Goal: Task Accomplishment & Management: Manage account settings

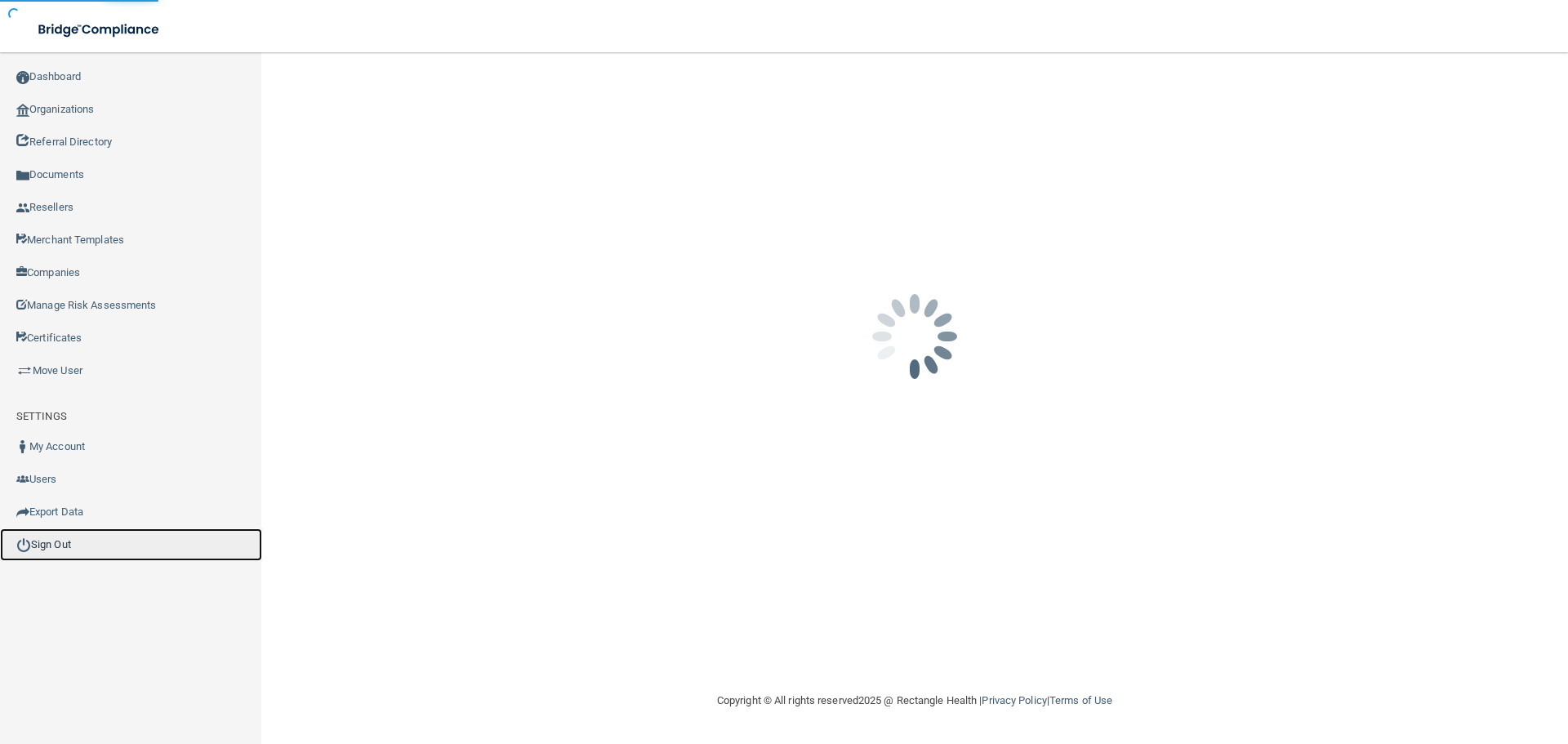
click at [62, 543] on link "Sign Out" at bounding box center [131, 545] width 262 height 33
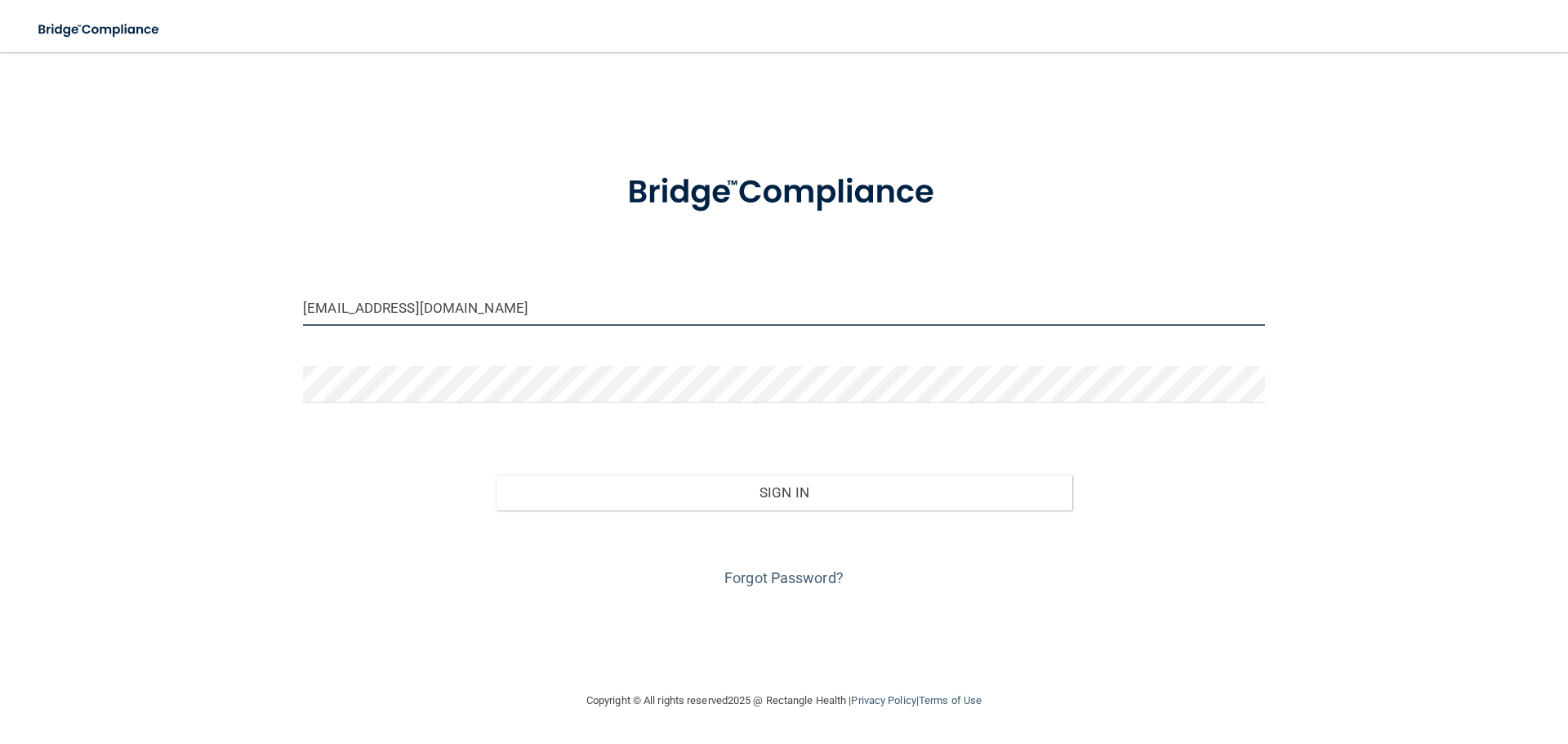
click at [487, 322] on input "[EMAIL_ADDRESS][DOMAIN_NAME]" at bounding box center [784, 307] width 962 height 36
type input "[EMAIL_ADDRESS][DOMAIN_NAME]"
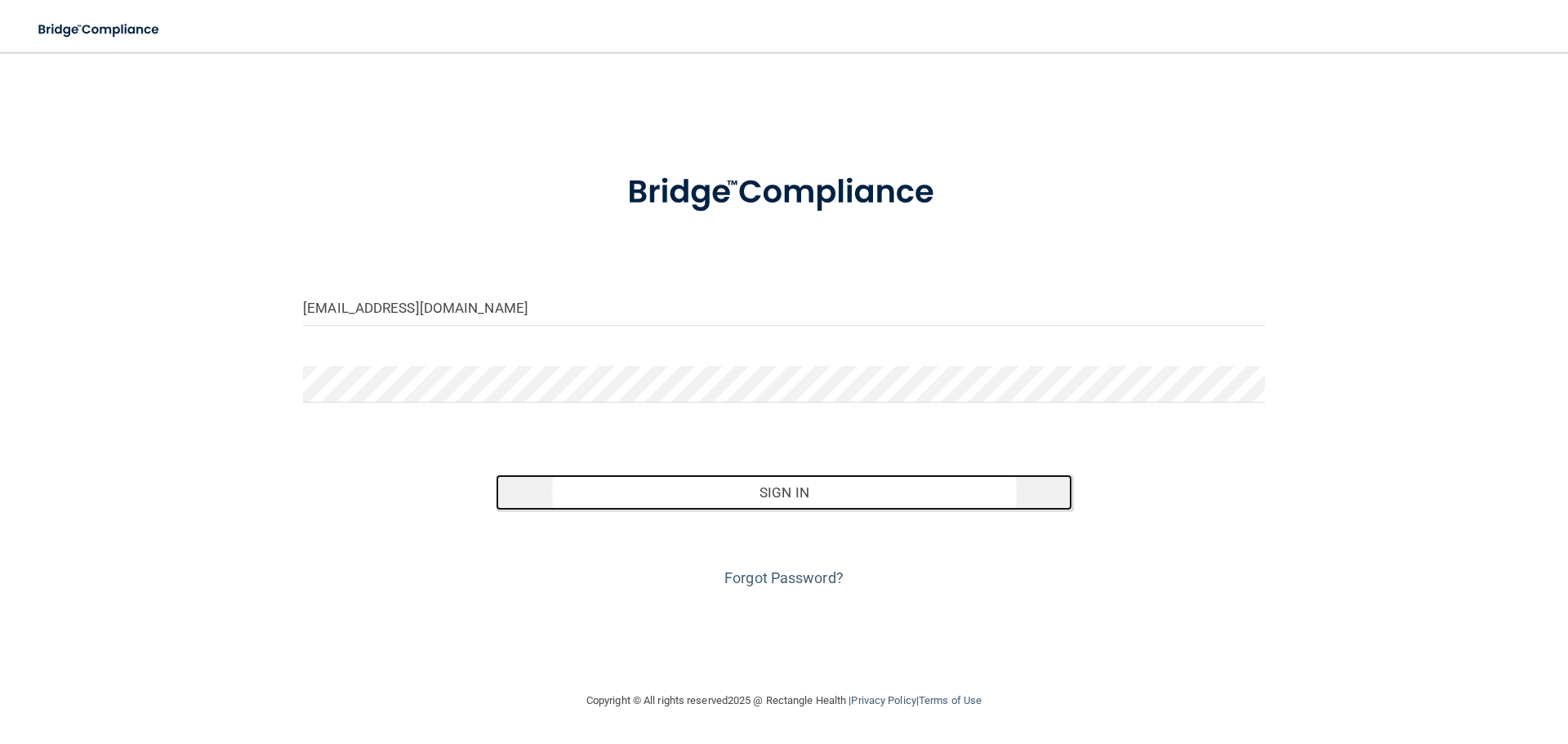
click at [573, 489] on button "Sign In" at bounding box center [784, 492] width 577 height 36
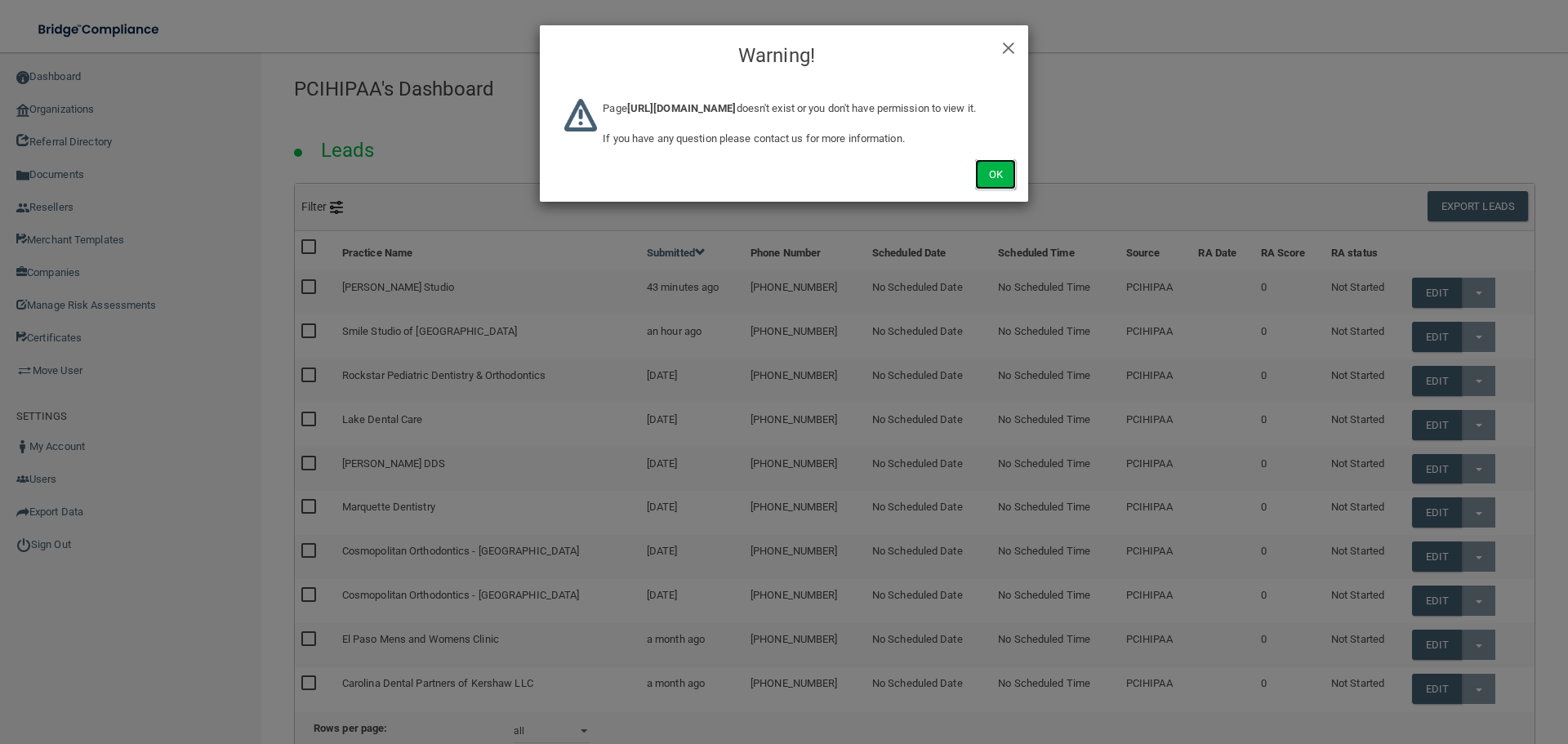
click at [978, 190] on button "Ok" at bounding box center [995, 174] width 41 height 30
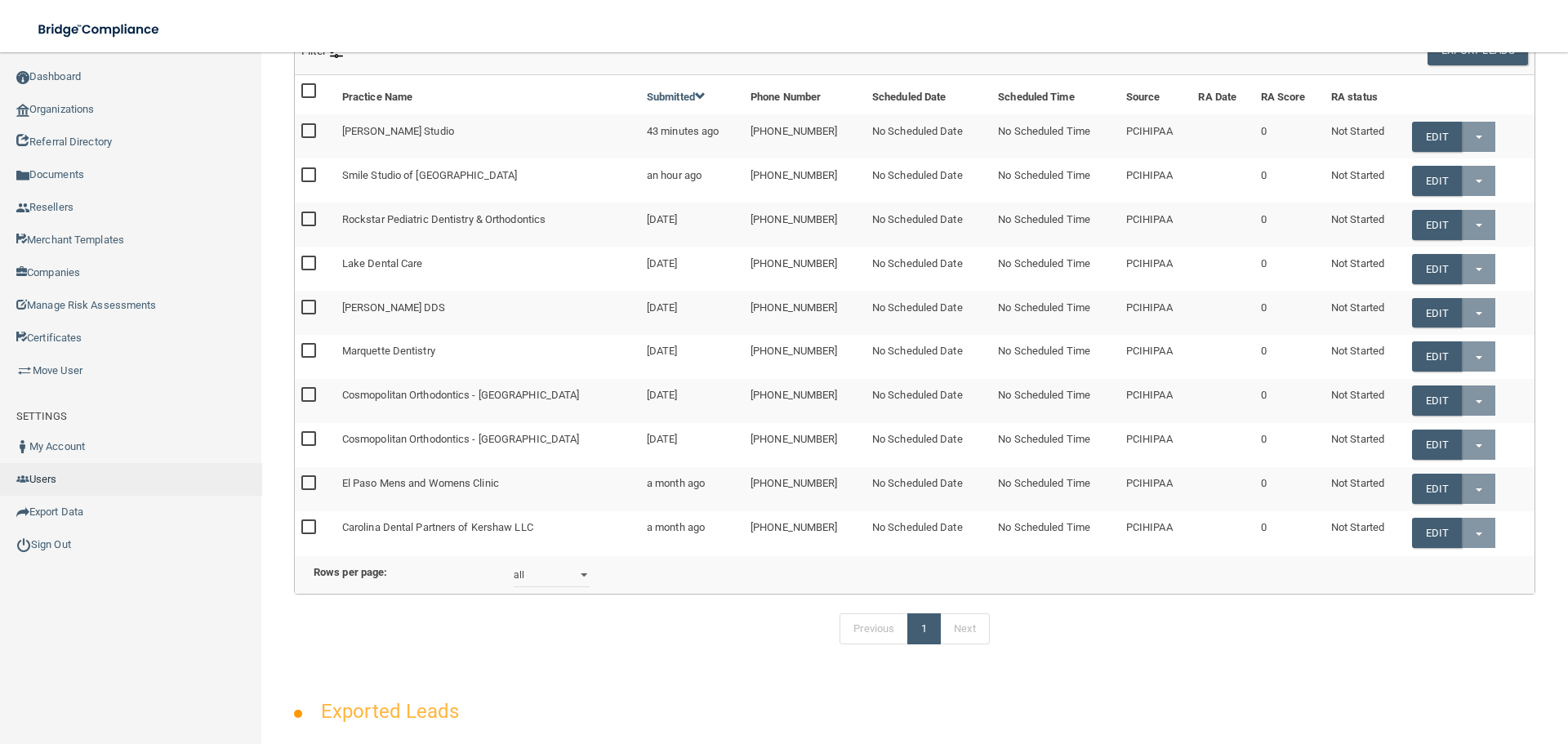
scroll to position [408, 0]
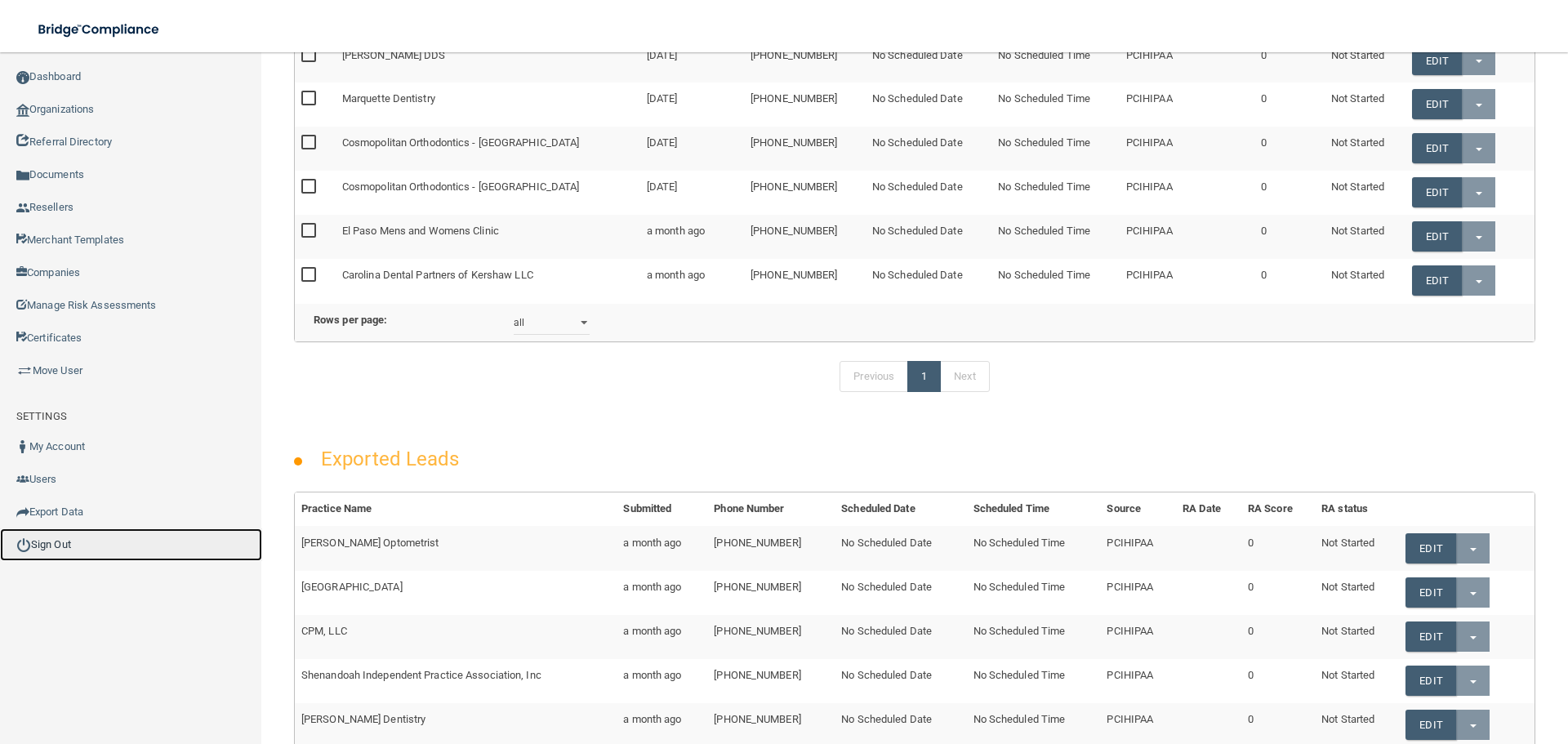
click at [57, 552] on link "Sign Out" at bounding box center [131, 545] width 262 height 33
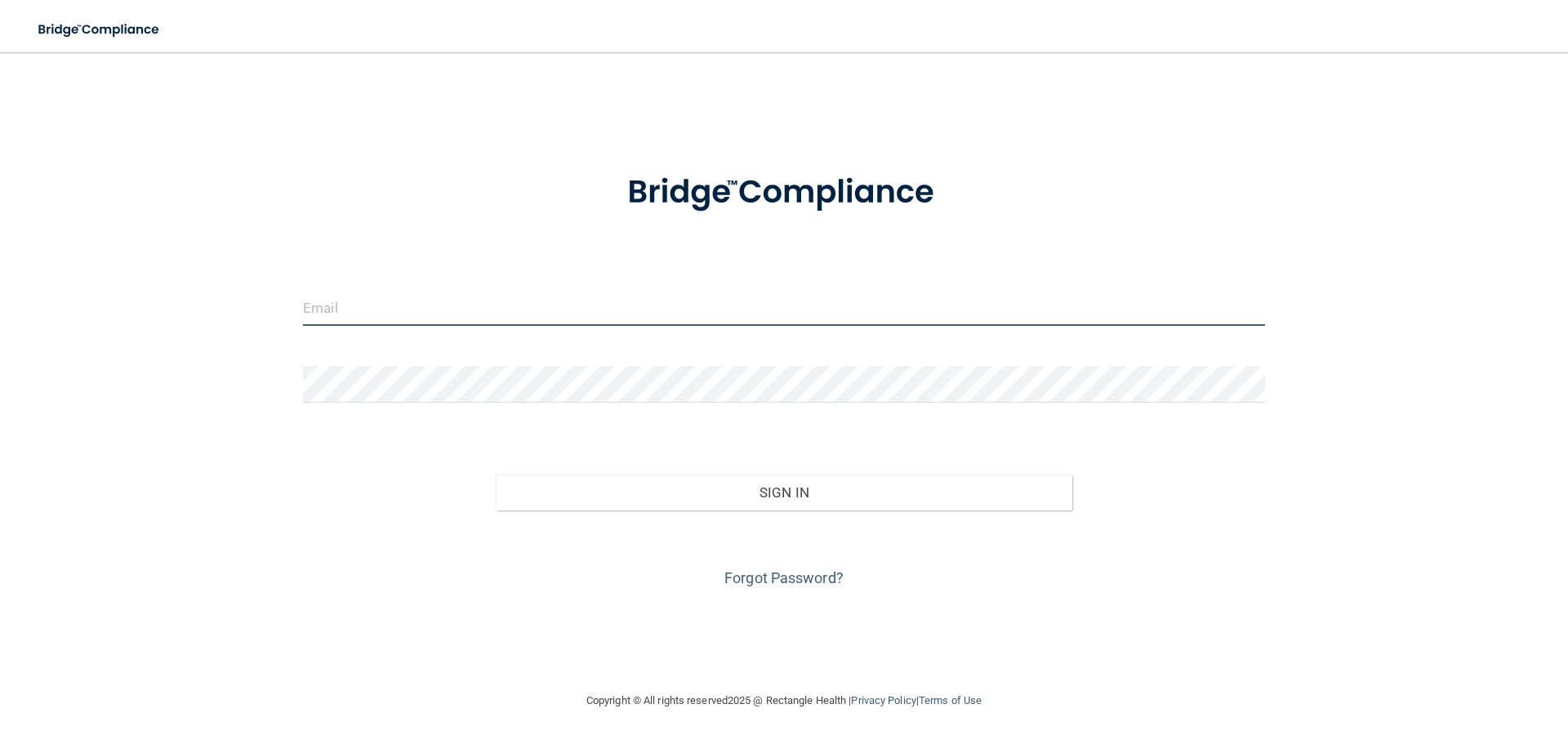
type input "[EMAIL_ADDRESS][DOMAIN_NAME]"
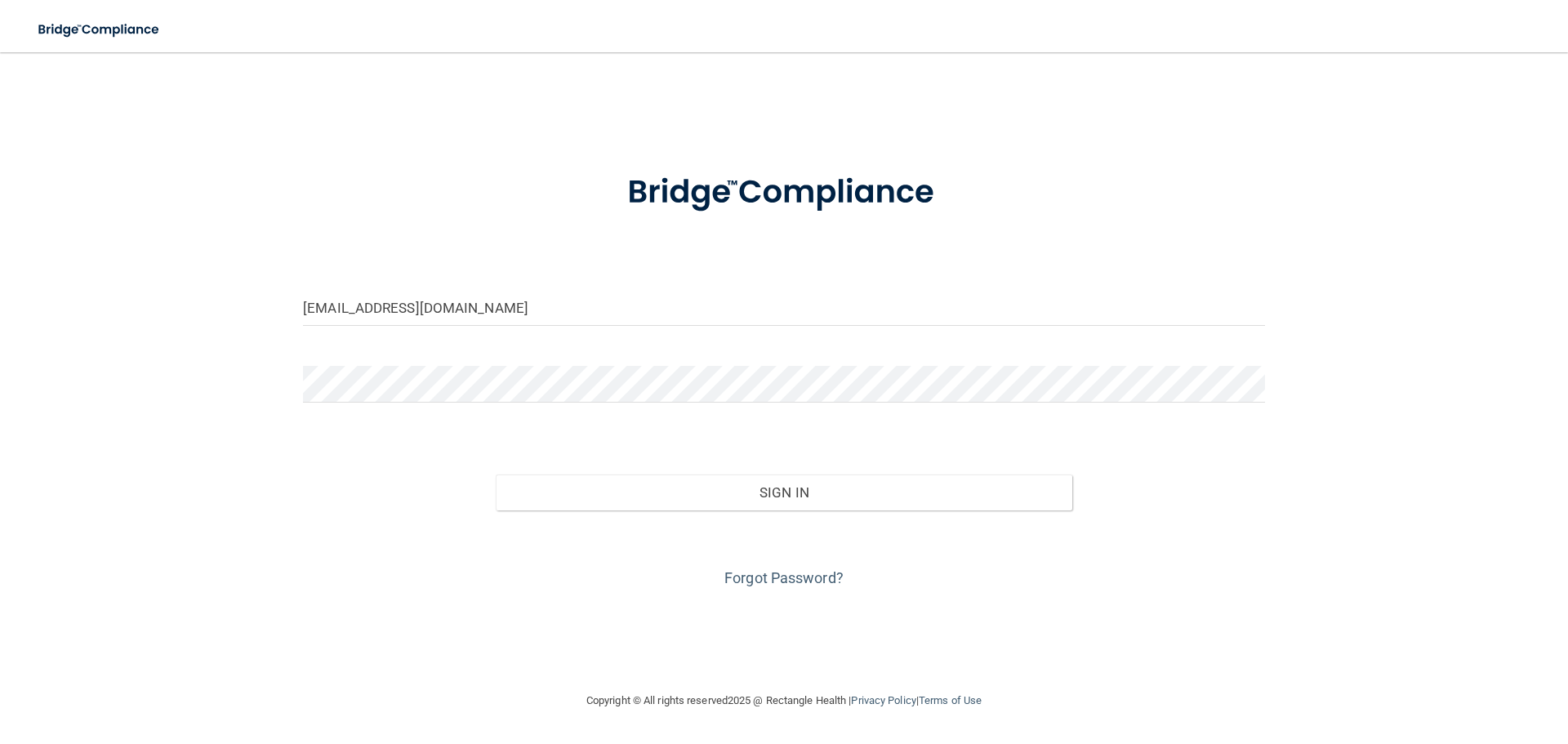
click at [664, 435] on form "jryan@rectanglehealth.com Invalid email/password. You don't have permission to …" at bounding box center [784, 370] width 962 height 441
drag, startPoint x: 666, startPoint y: 458, endPoint x: 645, endPoint y: 476, distance: 27.7
click at [645, 476] on div "Sign In" at bounding box center [784, 476] width 987 height 68
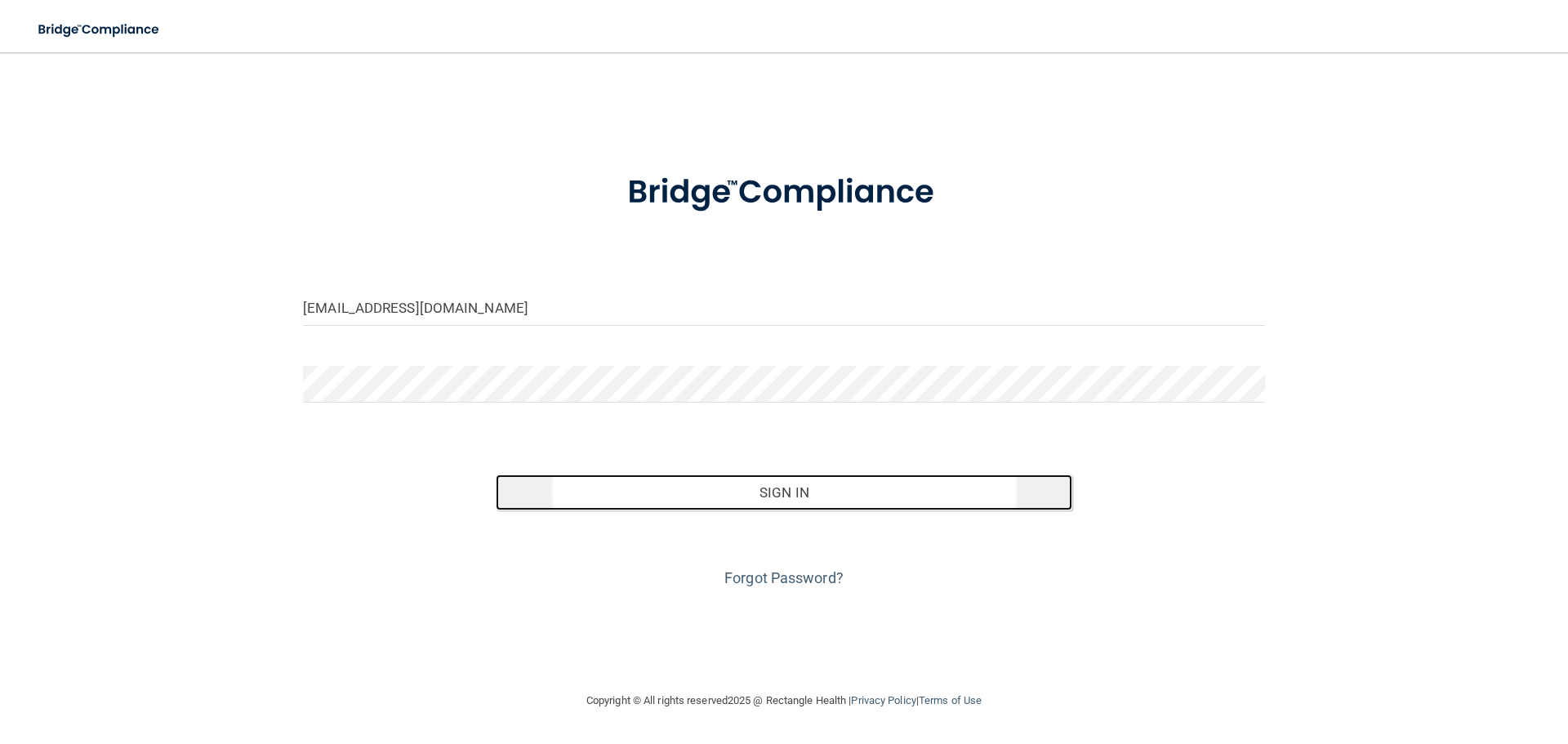
click at [645, 476] on button "Sign In" at bounding box center [784, 492] width 577 height 36
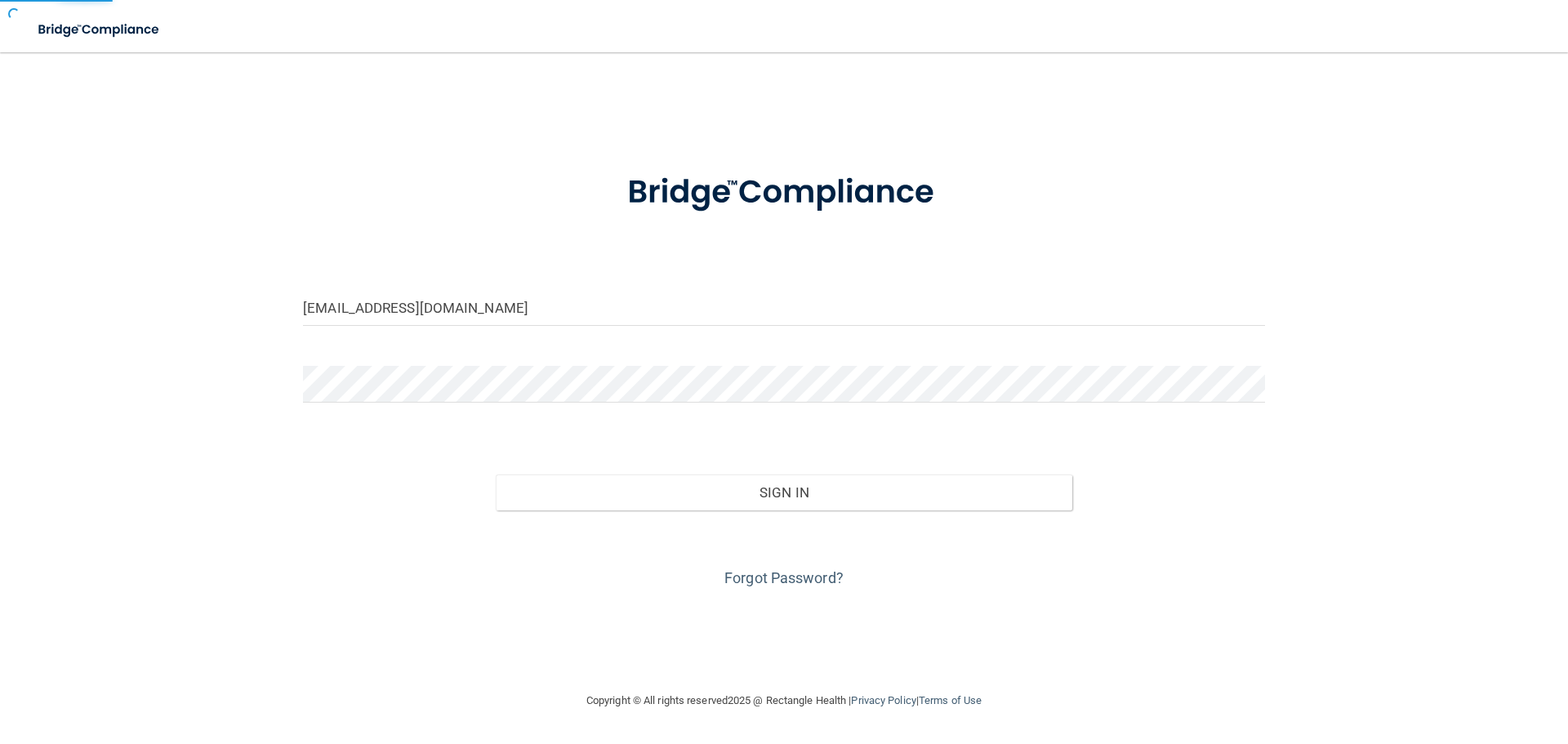
click at [655, 447] on form "jryan@rectanglehealth.com Invalid email/password. You don't have permission to …" at bounding box center [784, 370] width 962 height 441
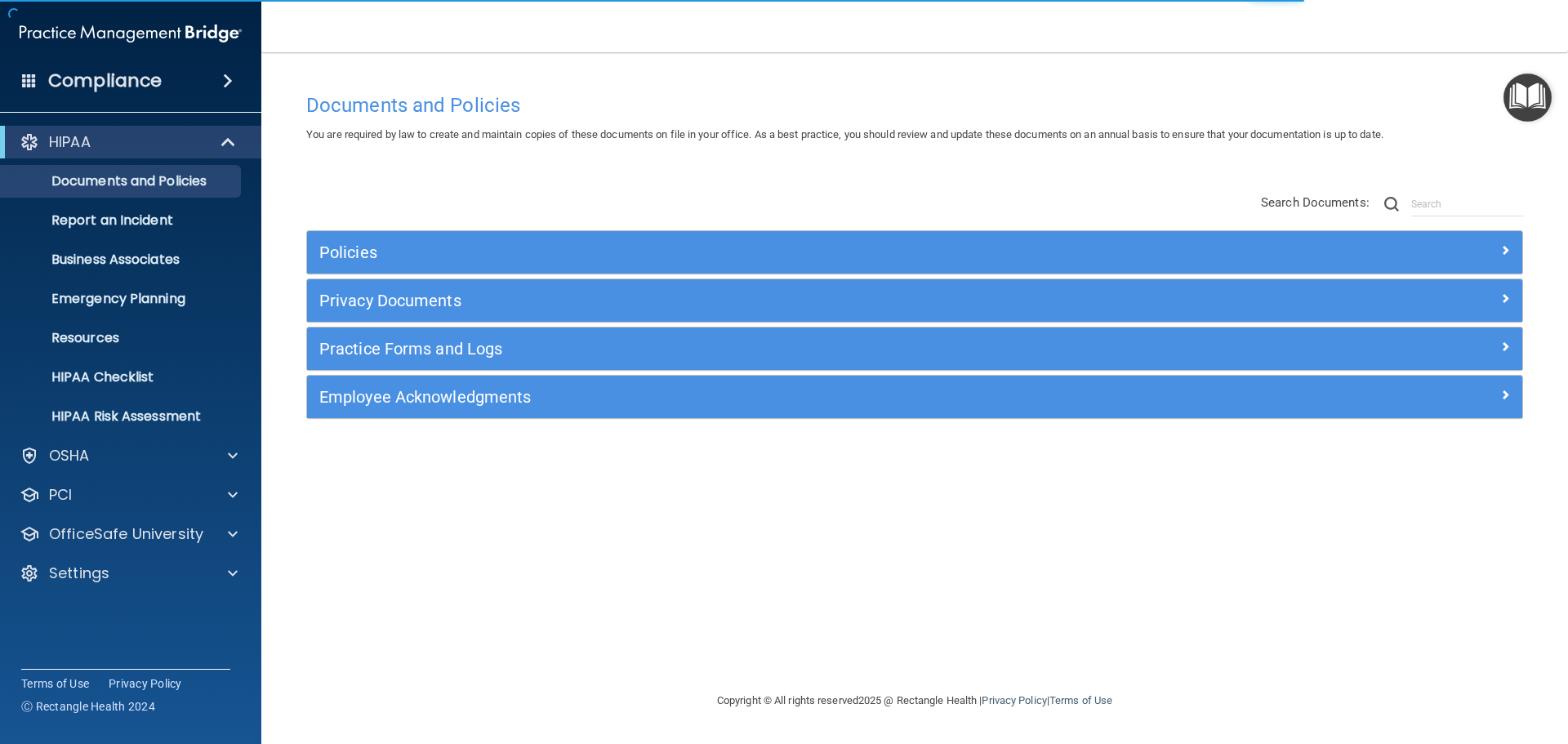
click at [223, 78] on span at bounding box center [227, 81] width 10 height 20
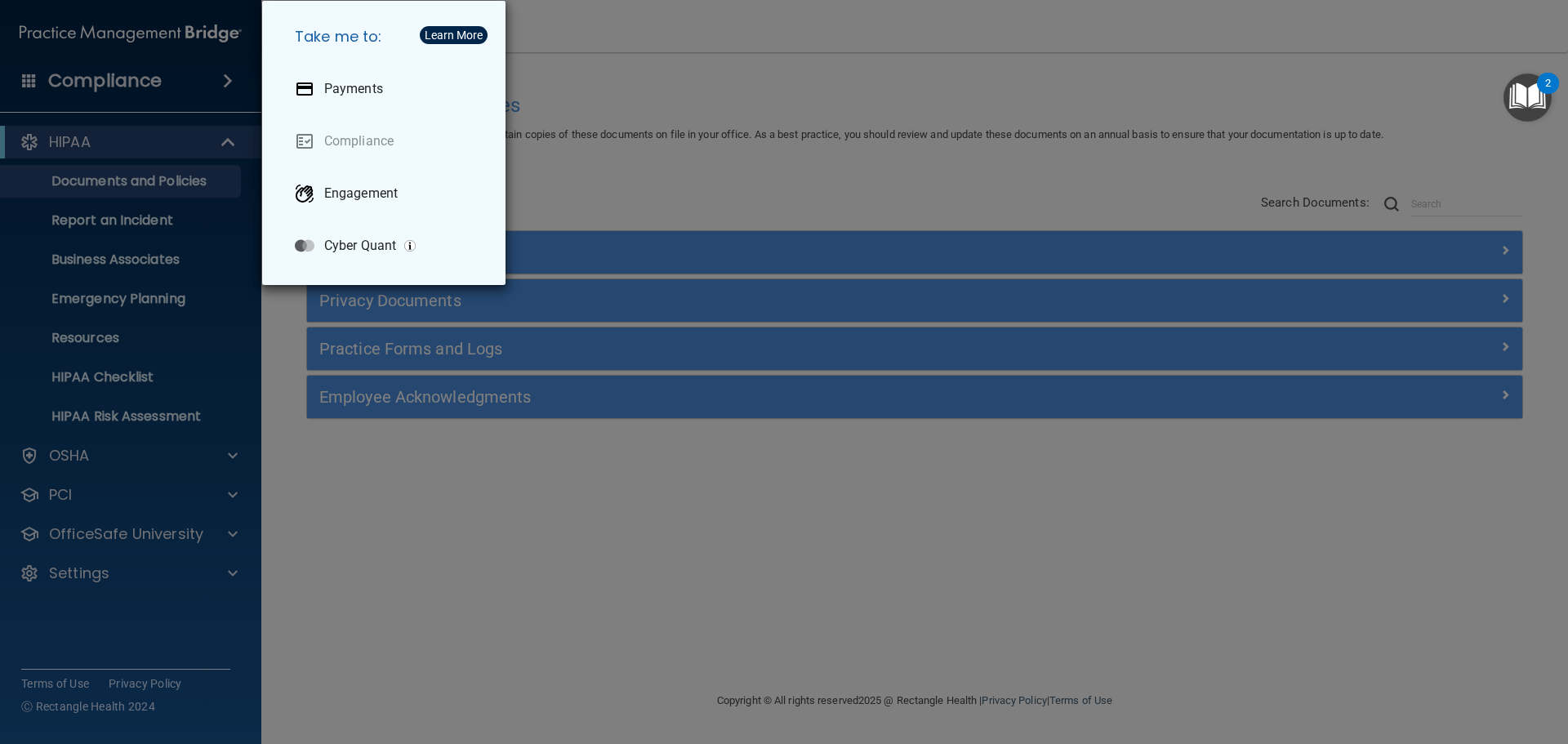
click at [241, 84] on div "Take me to: Payments Compliance Engagement Cyber Quant" at bounding box center [784, 372] width 1568 height 744
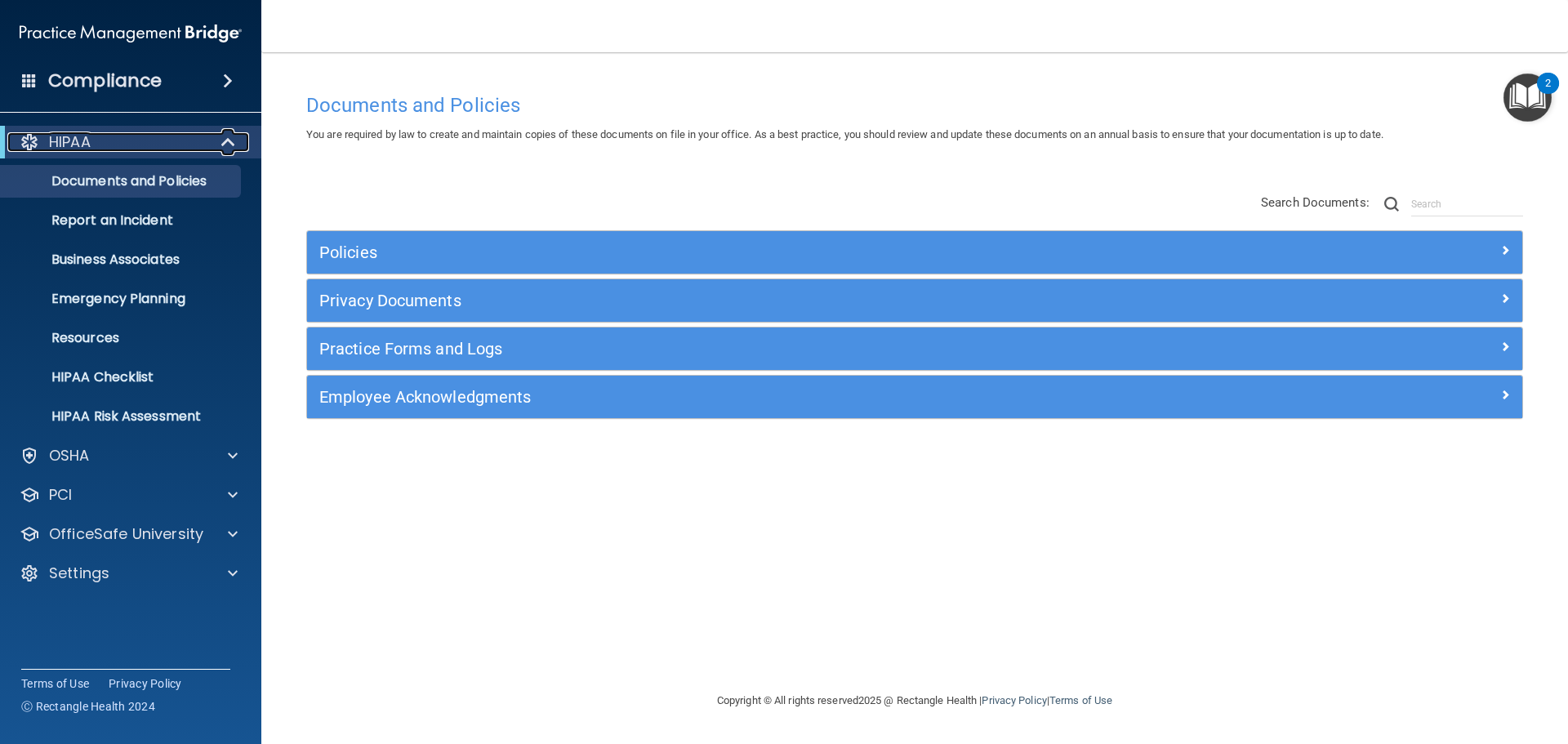
click at [224, 143] on span at bounding box center [230, 142] width 14 height 20
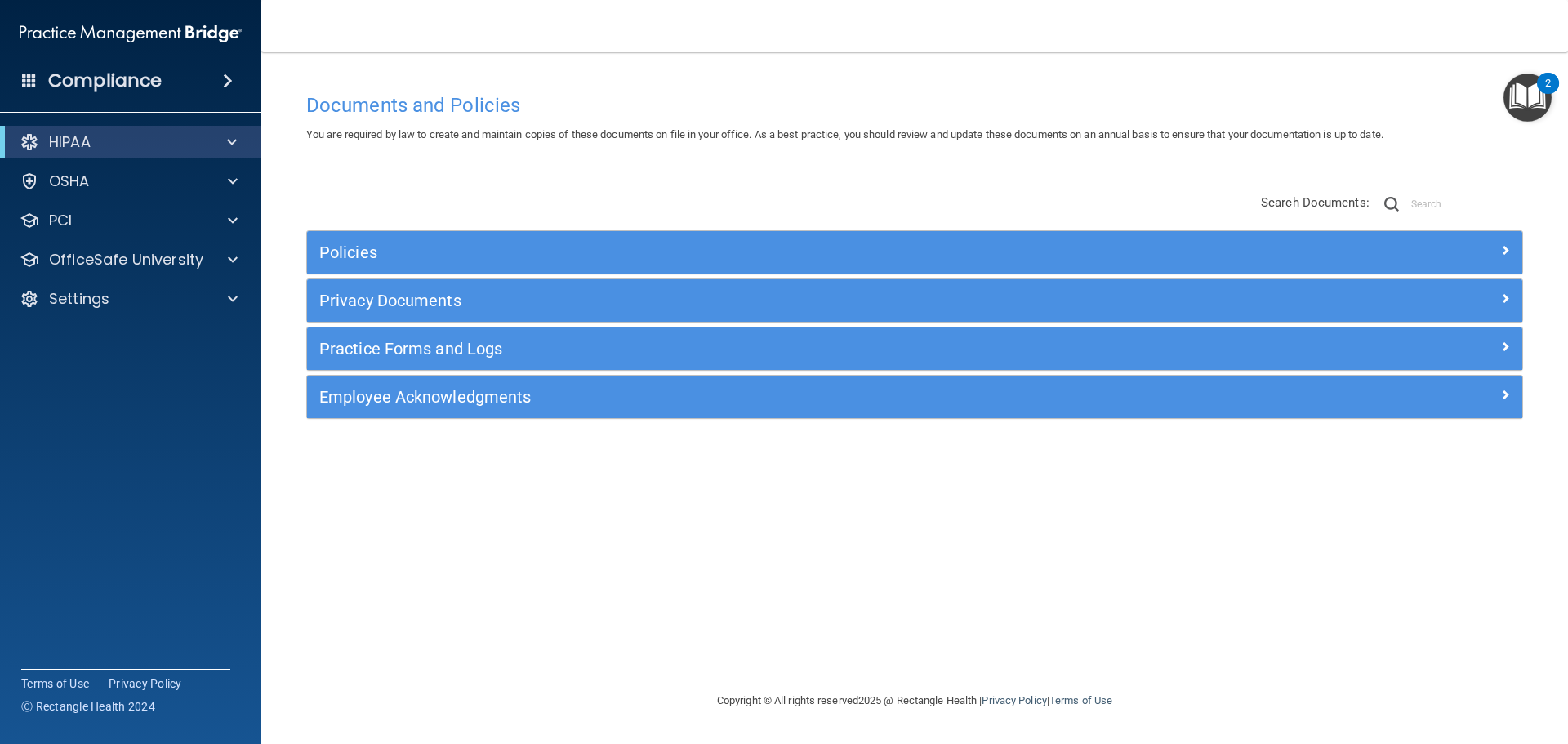
click at [233, 82] on span at bounding box center [227, 81] width 10 height 20
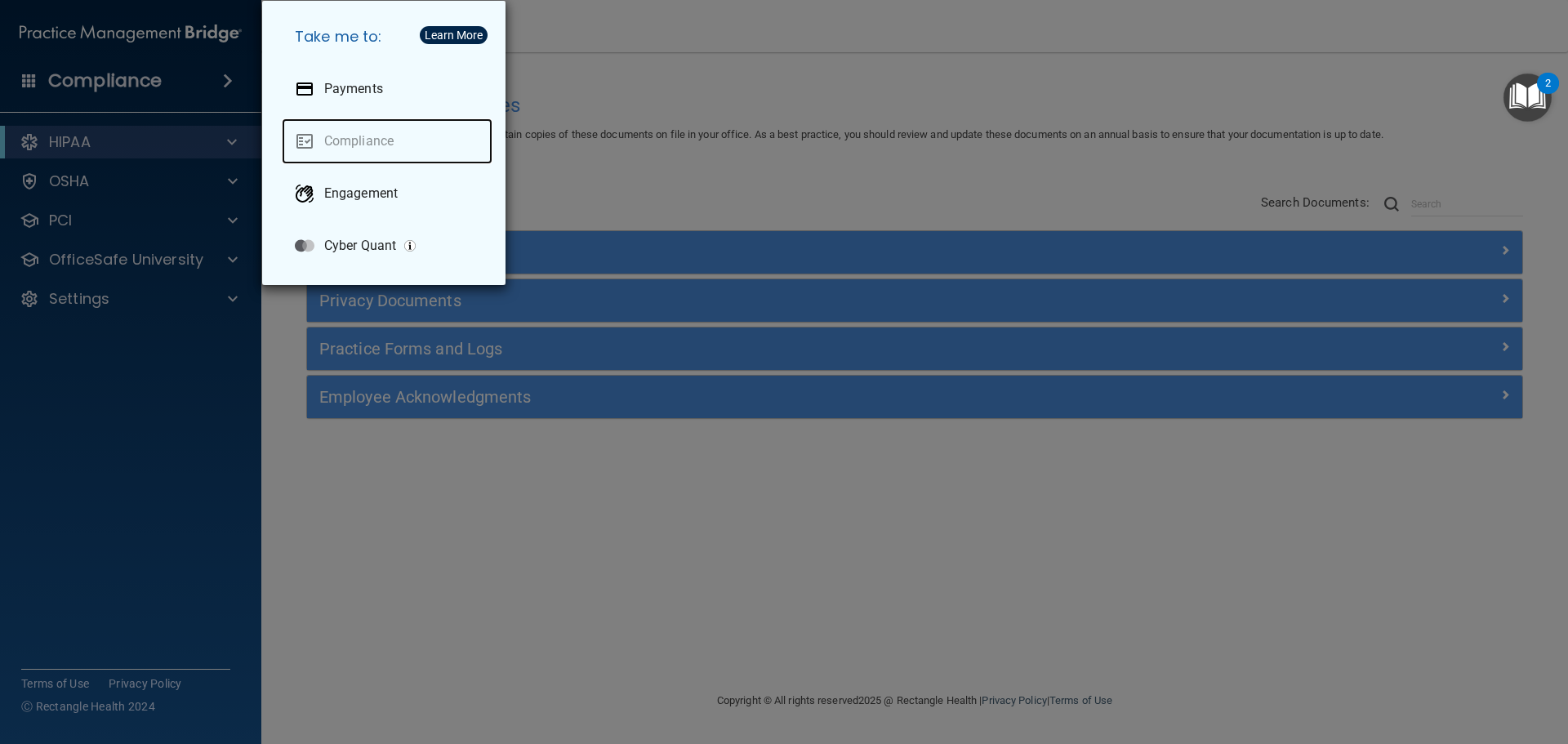
click at [334, 147] on link "Compliance" at bounding box center [386, 141] width 211 height 46
click at [649, 165] on div "Take me to: Payments Compliance Engagement Cyber Quant" at bounding box center [784, 372] width 1568 height 744
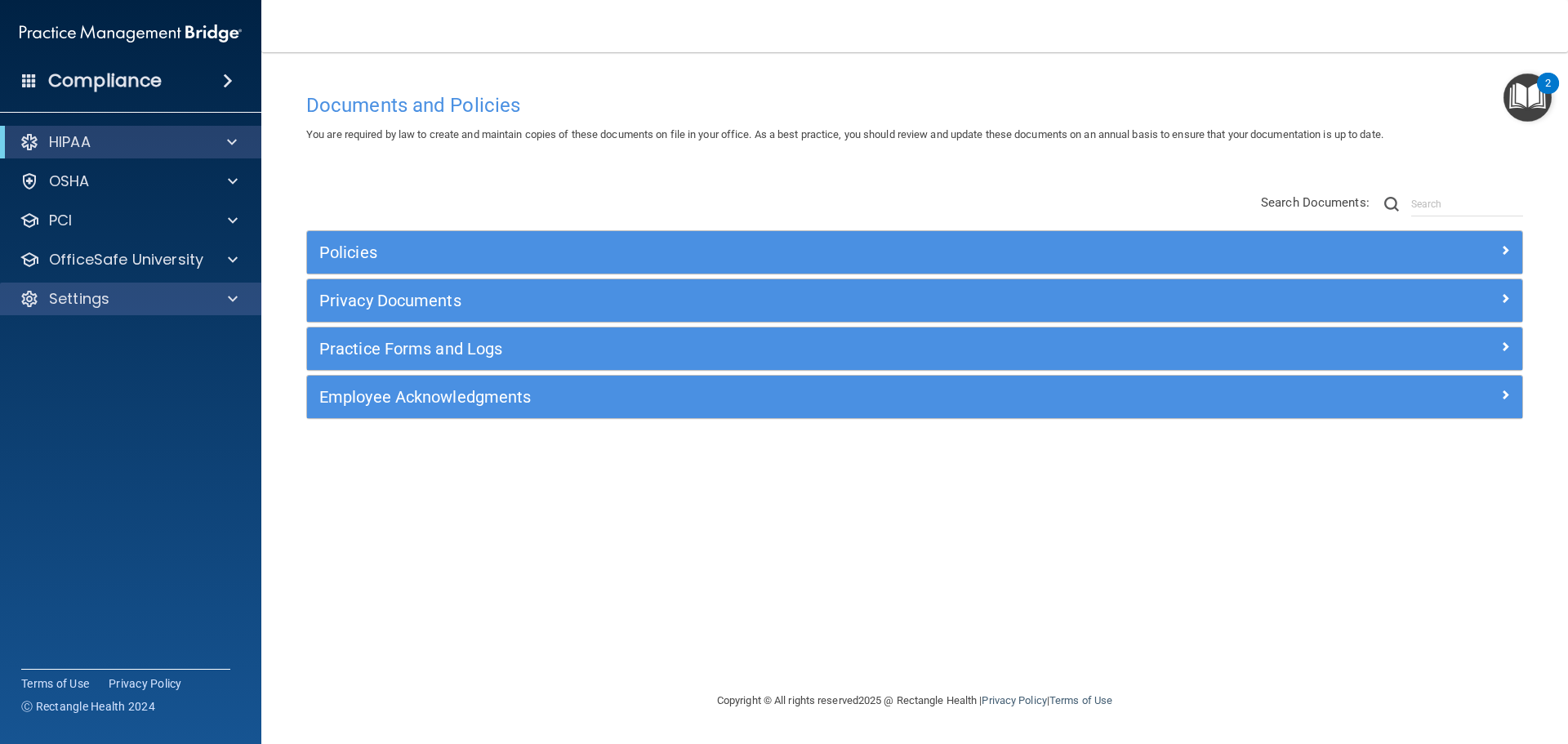
click at [217, 288] on div "Settings" at bounding box center [131, 299] width 262 height 33
click at [225, 290] on div at bounding box center [230, 299] width 41 height 20
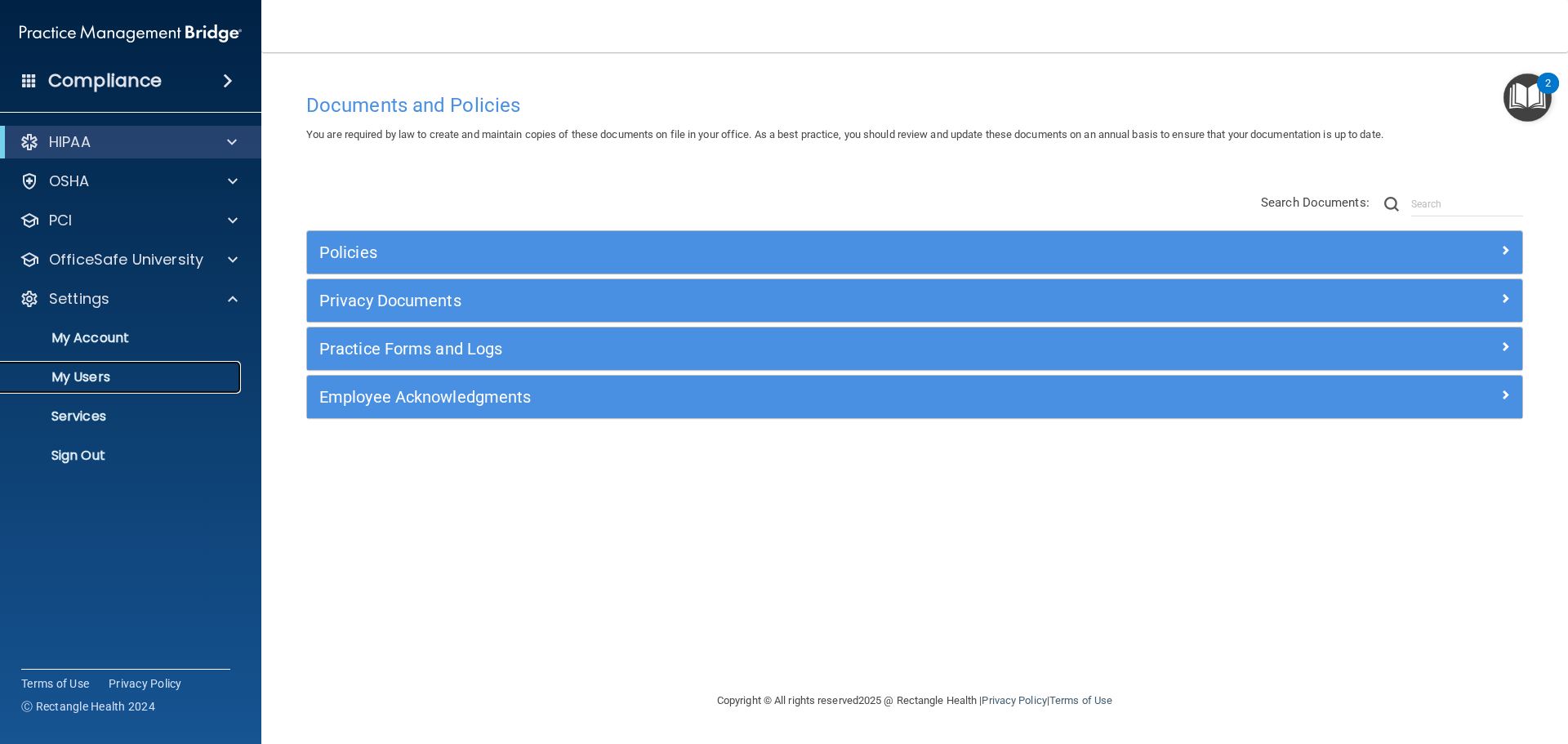
click at [114, 378] on p "My Users" at bounding box center [121, 377] width 223 height 16
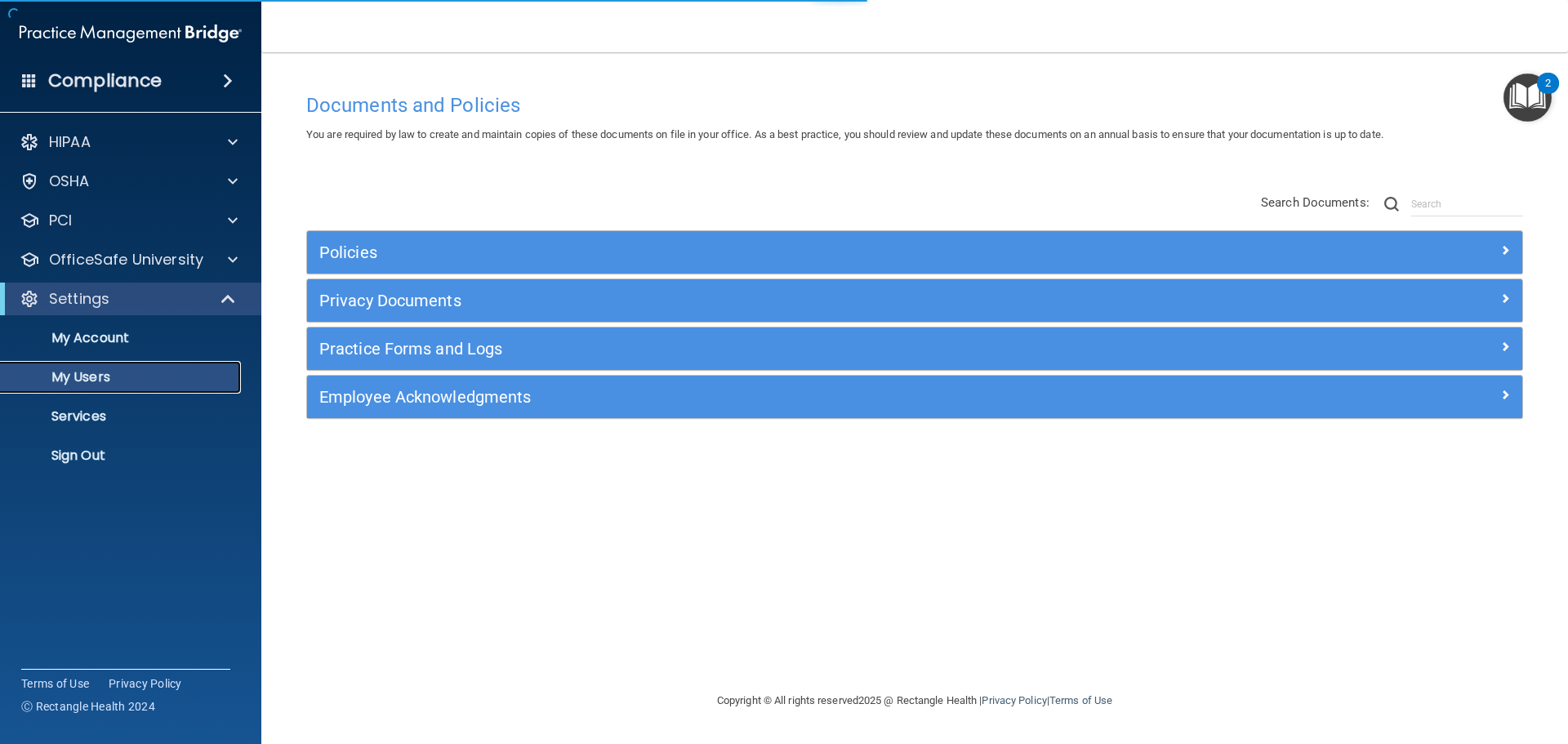
select select "20"
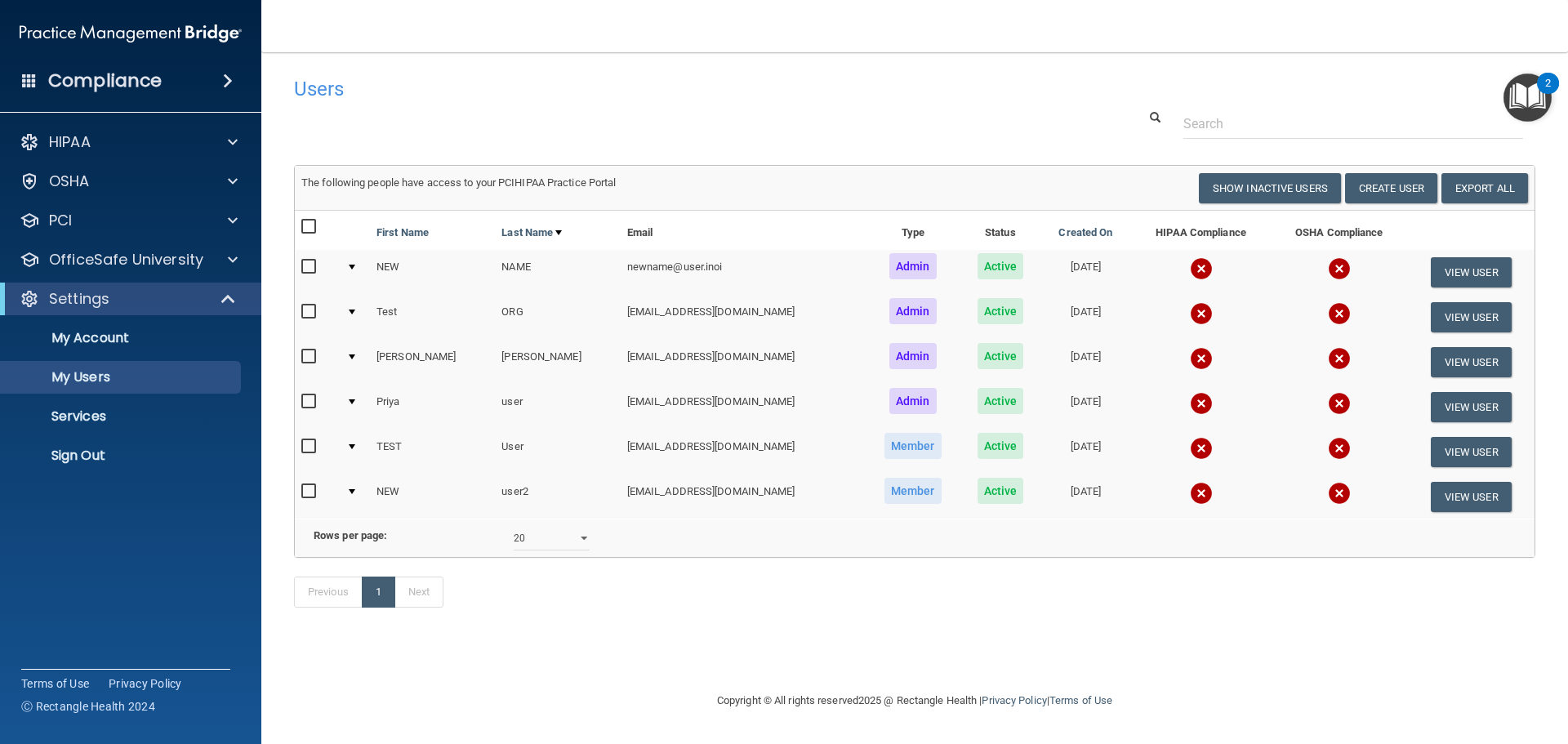
click at [761, 113] on div at bounding box center [914, 123] width 1266 height 30
click at [895, 107] on div "Users" at bounding box center [651, 88] width 738 height 40
click at [896, 111] on div at bounding box center [914, 123] width 1266 height 30
click at [820, 541] on div "Rows per page: 10 20 30 40 all" at bounding box center [602, 538] width 625 height 24
click at [944, 548] on div "Rows per page: 10 20 30 40 all" at bounding box center [915, 538] width 1251 height 24
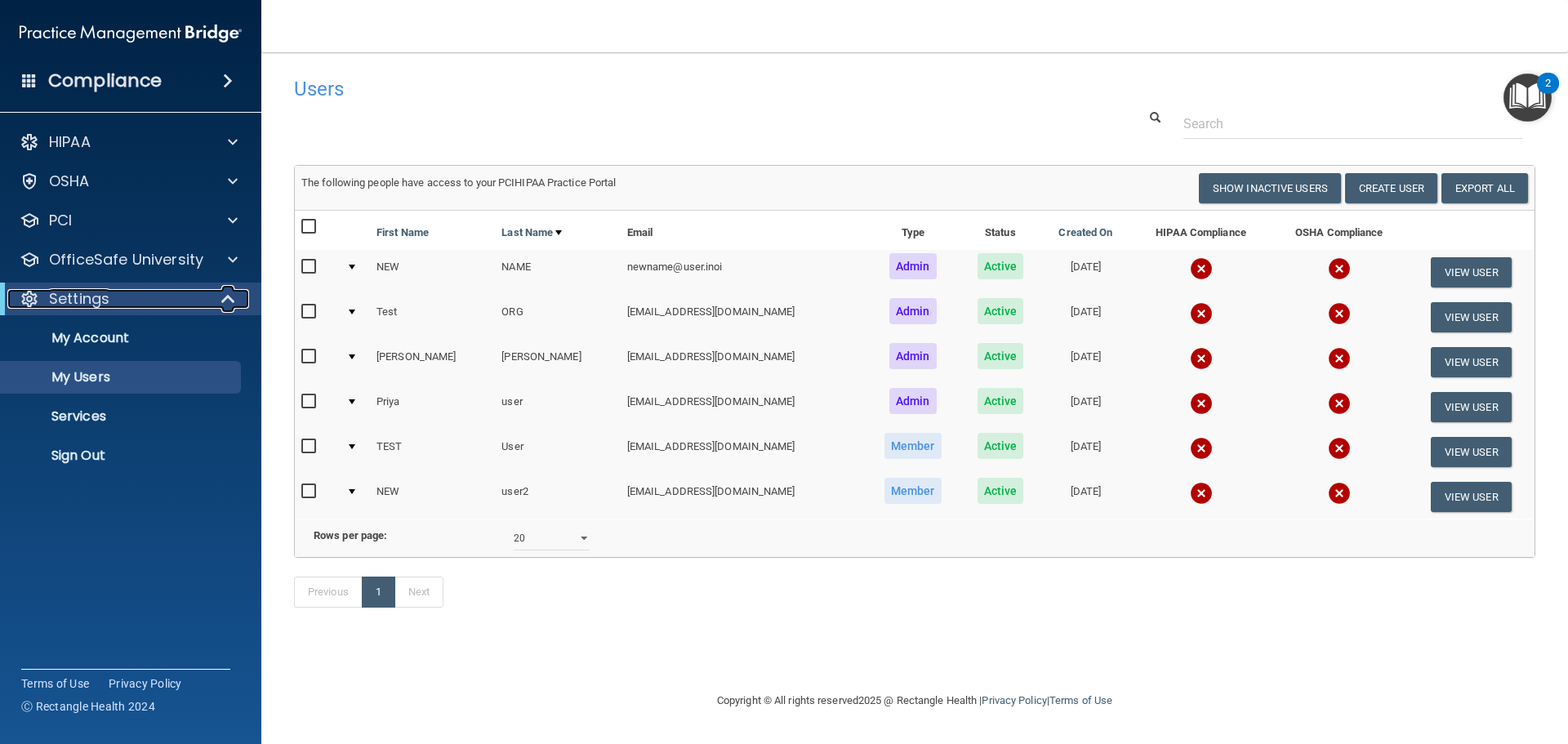
click at [240, 297] on div at bounding box center [229, 299] width 40 height 20
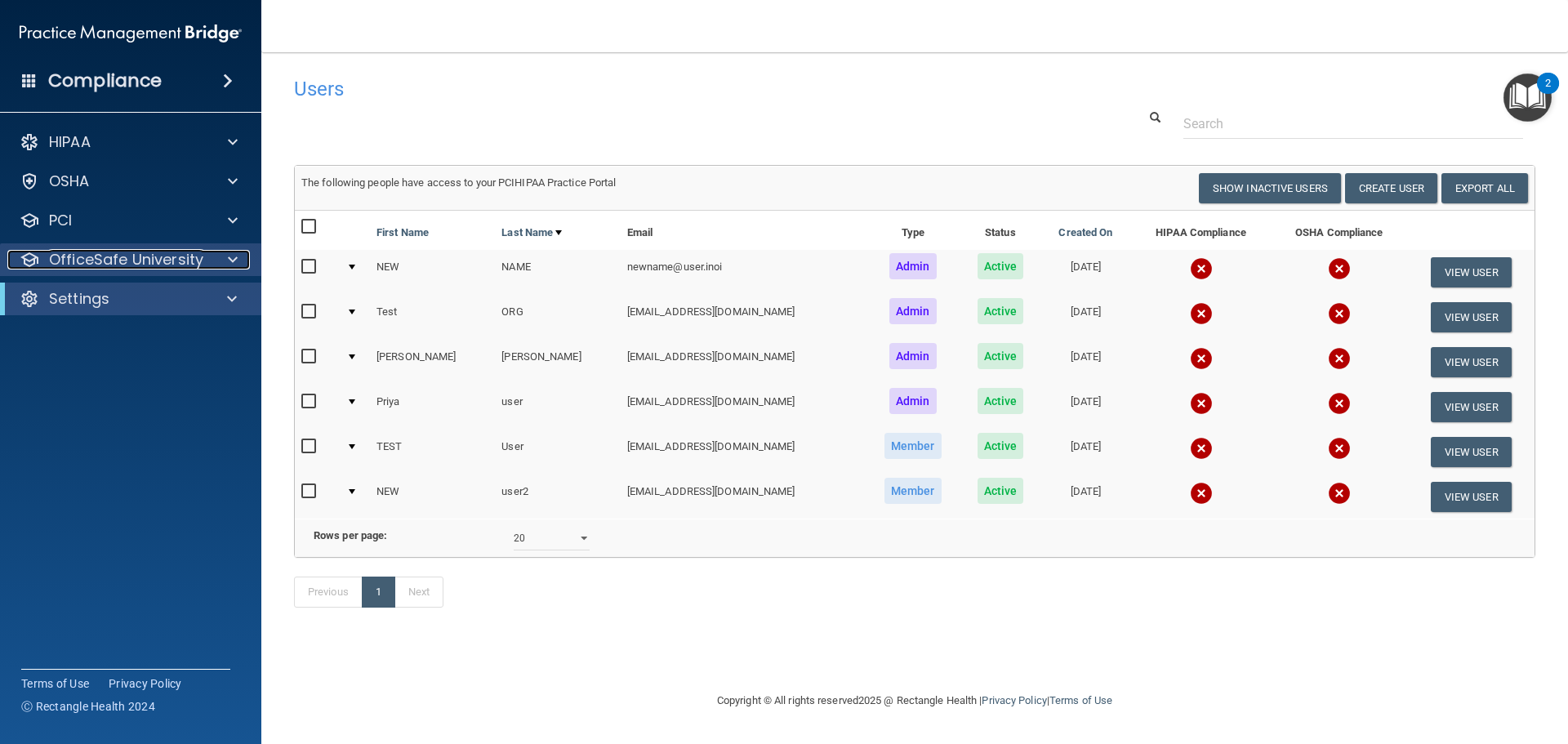
click at [236, 258] on span at bounding box center [232, 259] width 10 height 20
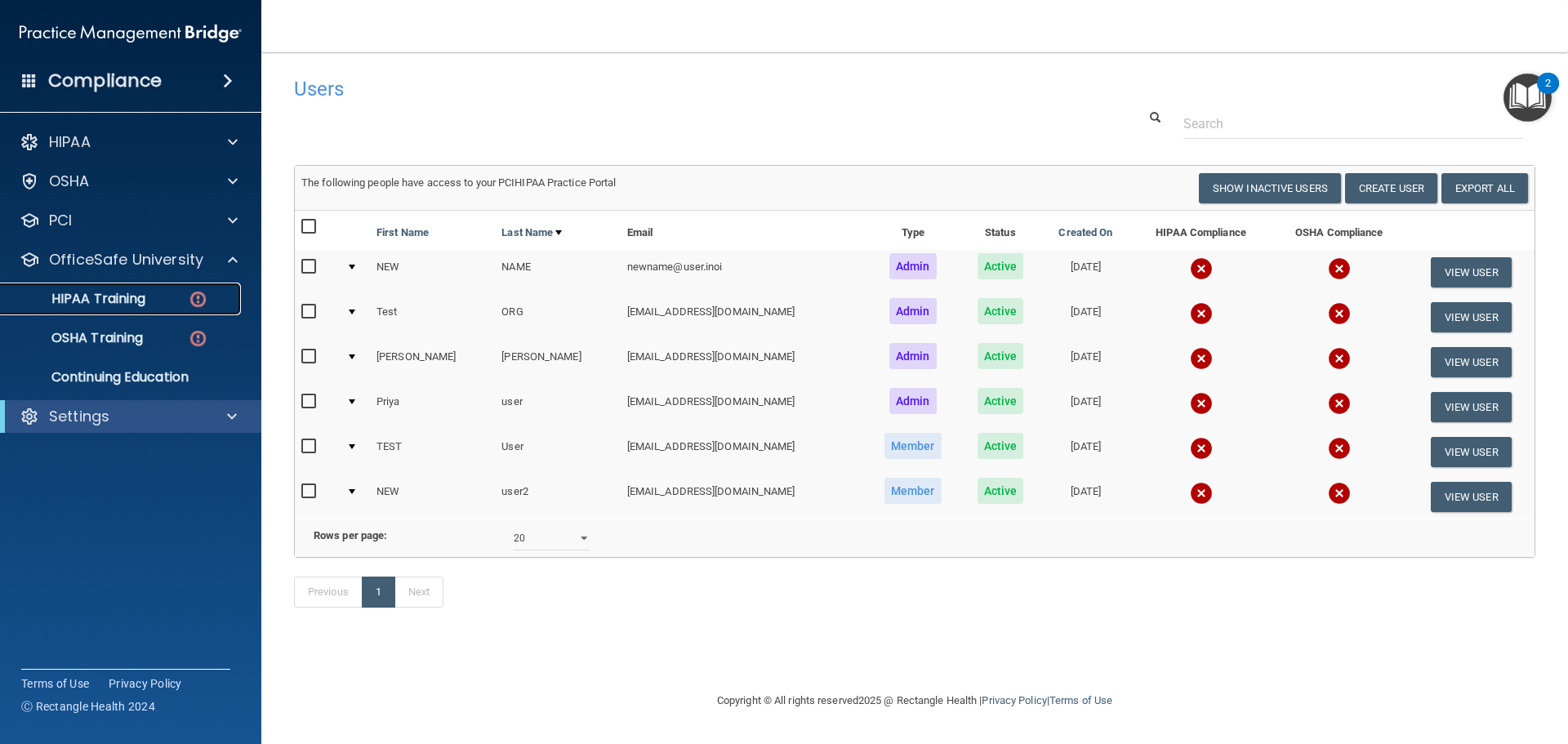
click at [168, 300] on div "HIPAA Training" at bounding box center [121, 299] width 223 height 16
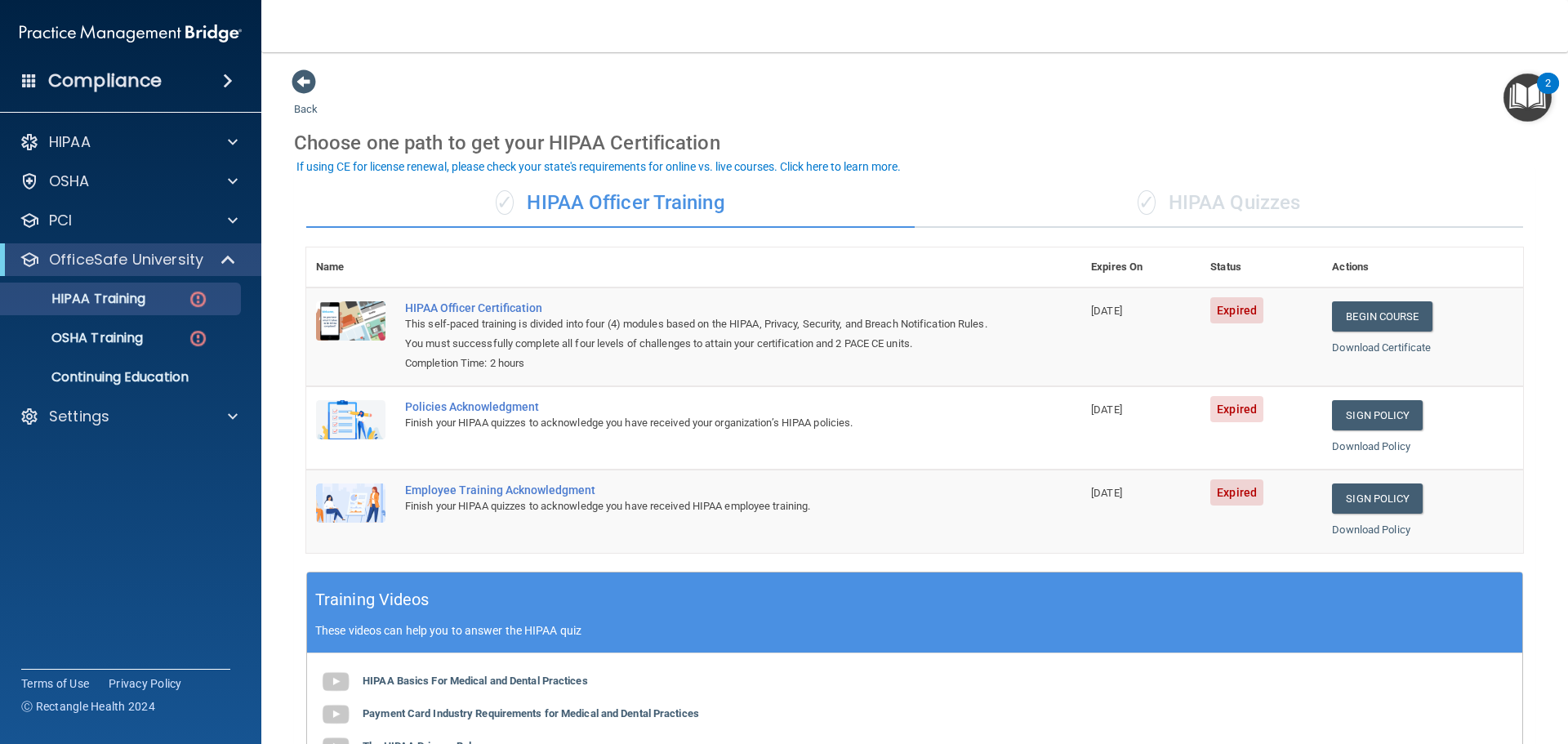
click at [994, 126] on div "Choose one path to get your HIPAA Certification" at bounding box center [914, 143] width 1241 height 48
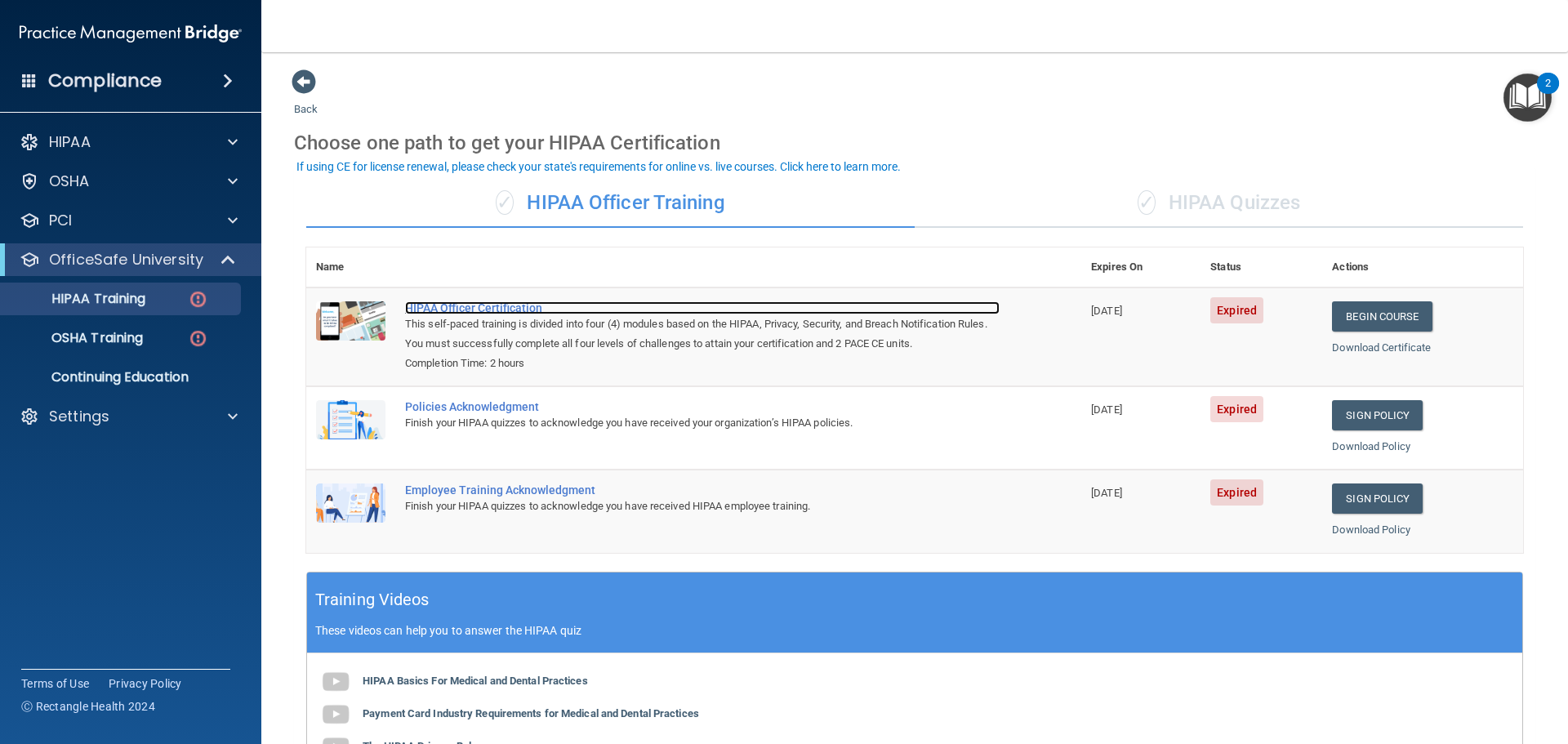
click at [519, 302] on div "HIPAA Officer Certification" at bounding box center [703, 307] width 594 height 13
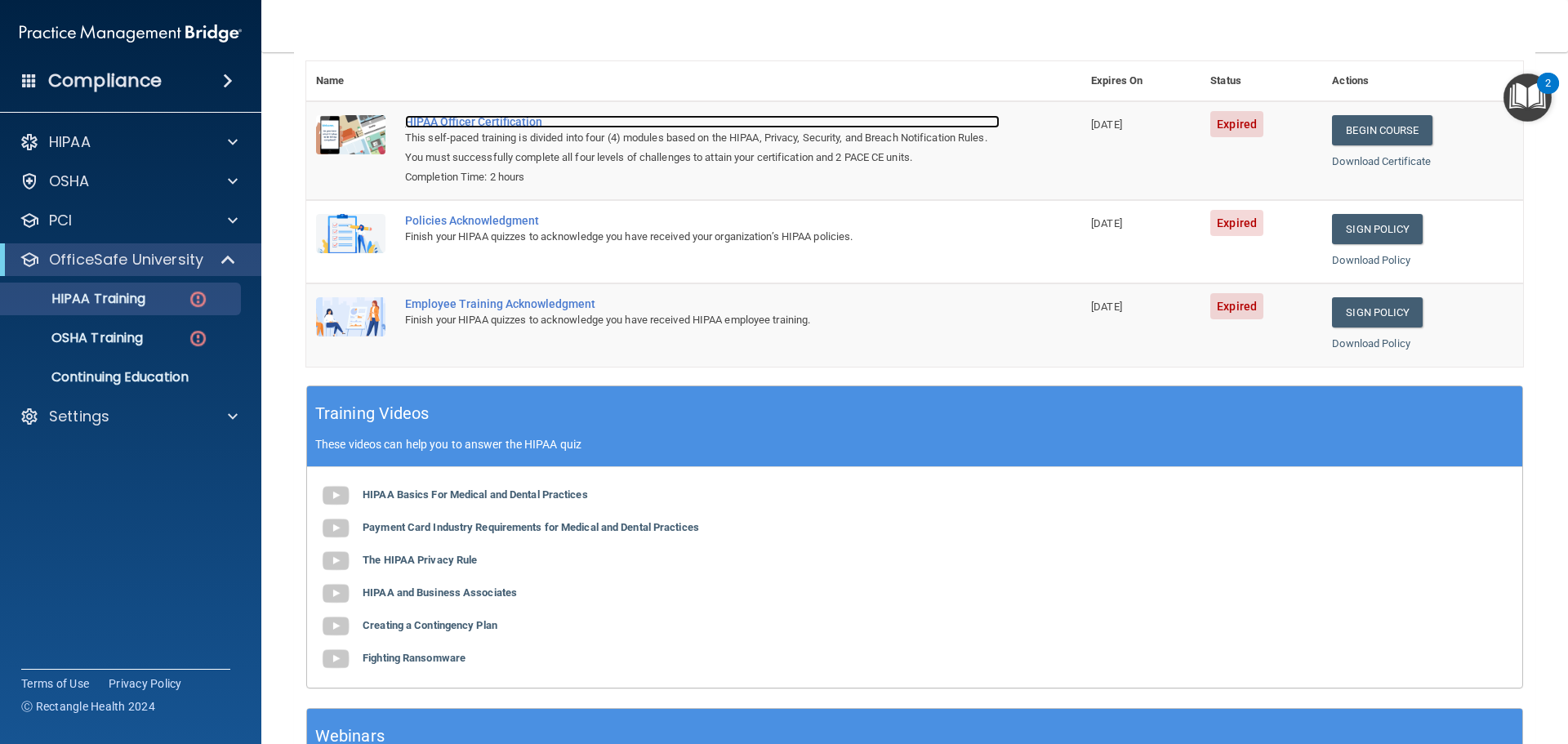
scroll to position [91, 0]
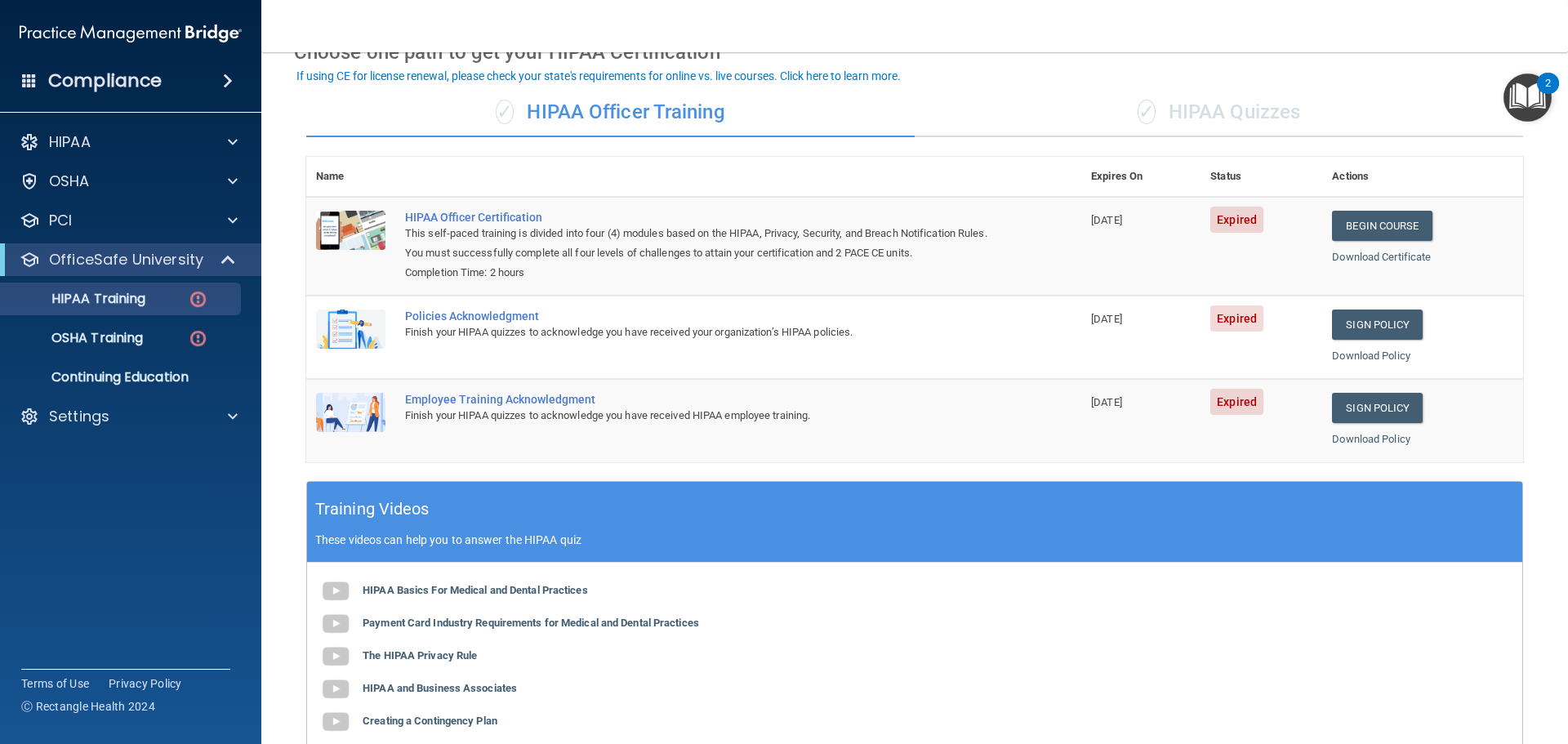
click at [1165, 128] on div "✓ HIPAA Quizzes" at bounding box center [1219, 113] width 608 height 49
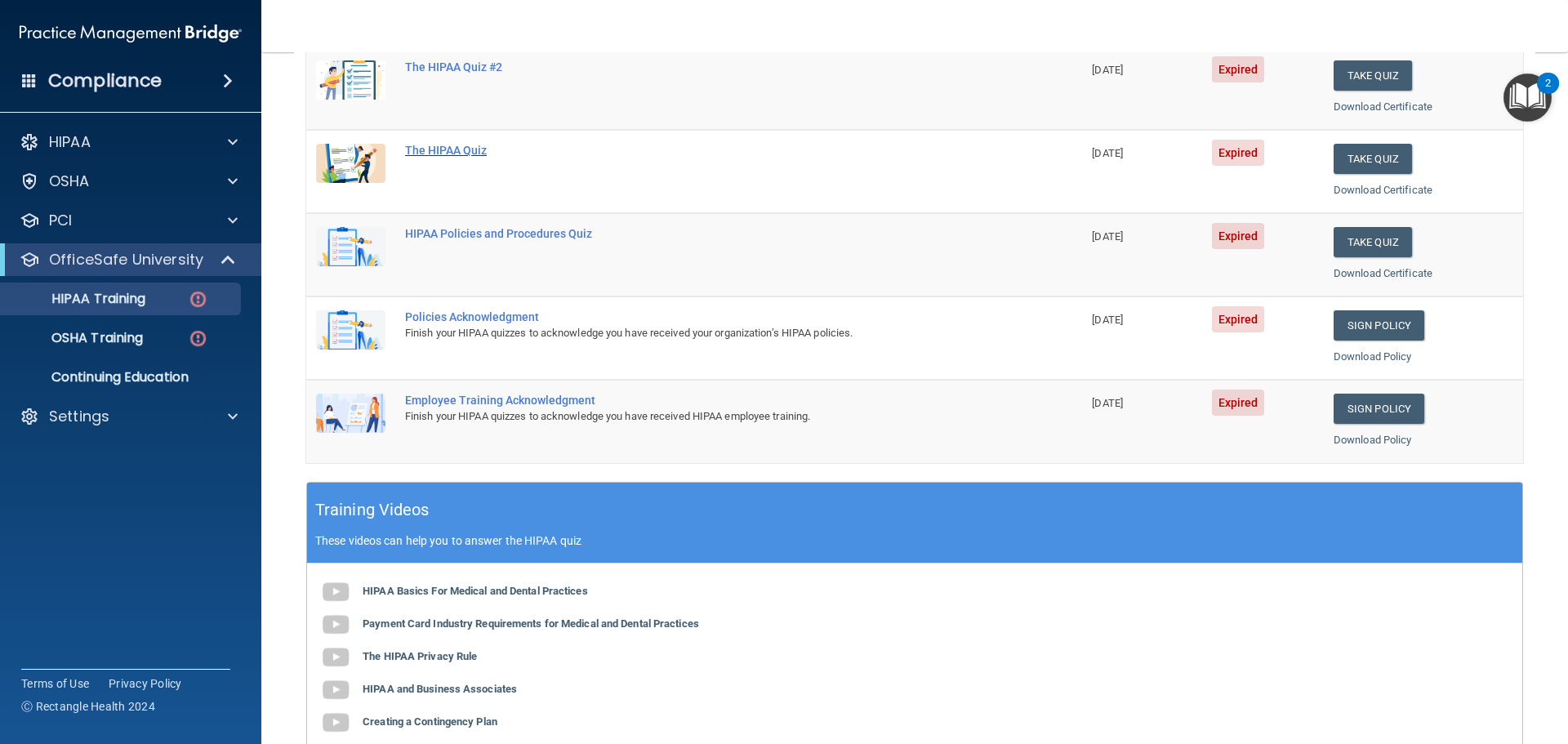
scroll to position [0, 0]
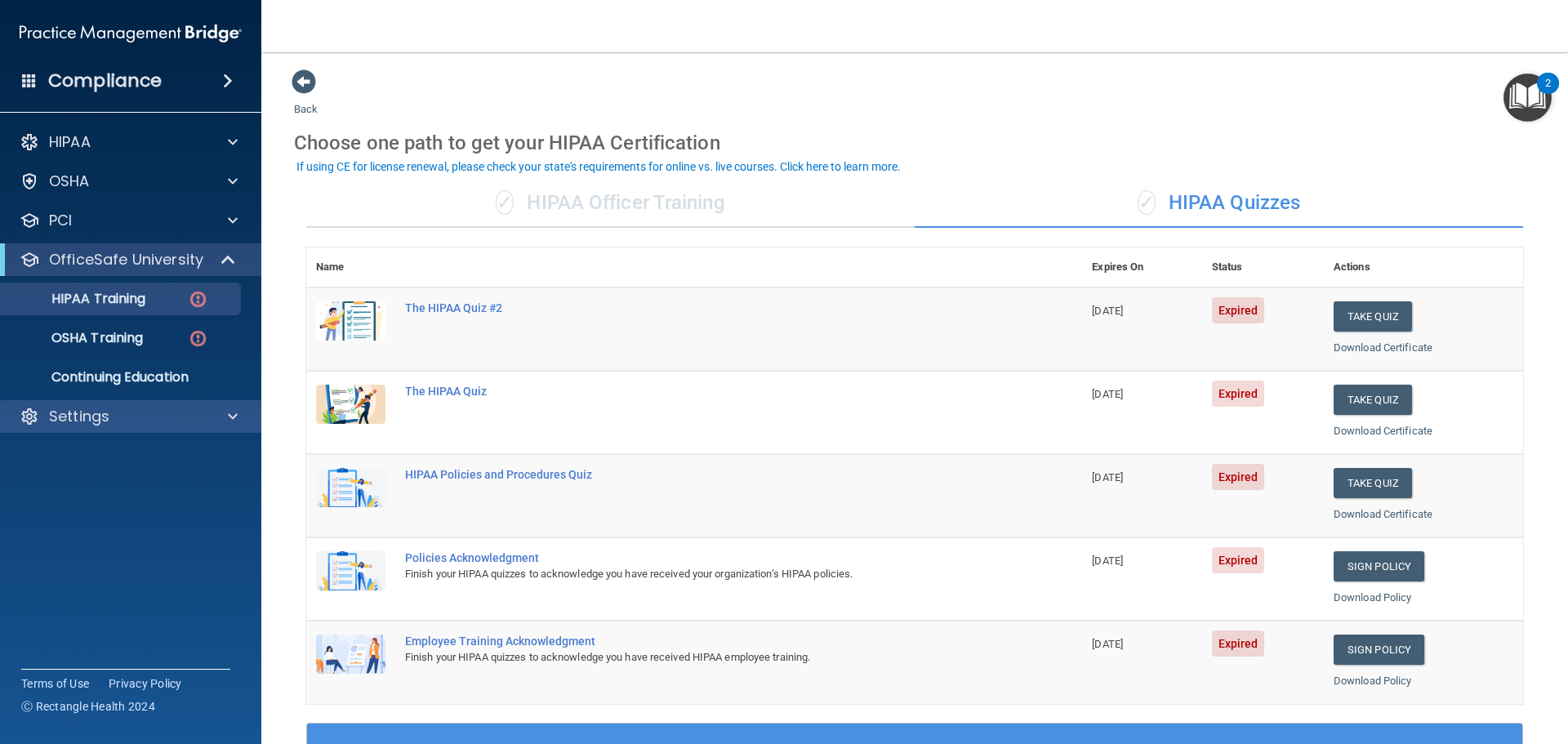
click at [121, 405] on div "Settings" at bounding box center [131, 417] width 262 height 33
click at [156, 419] on div "Settings" at bounding box center [108, 416] width 203 height 20
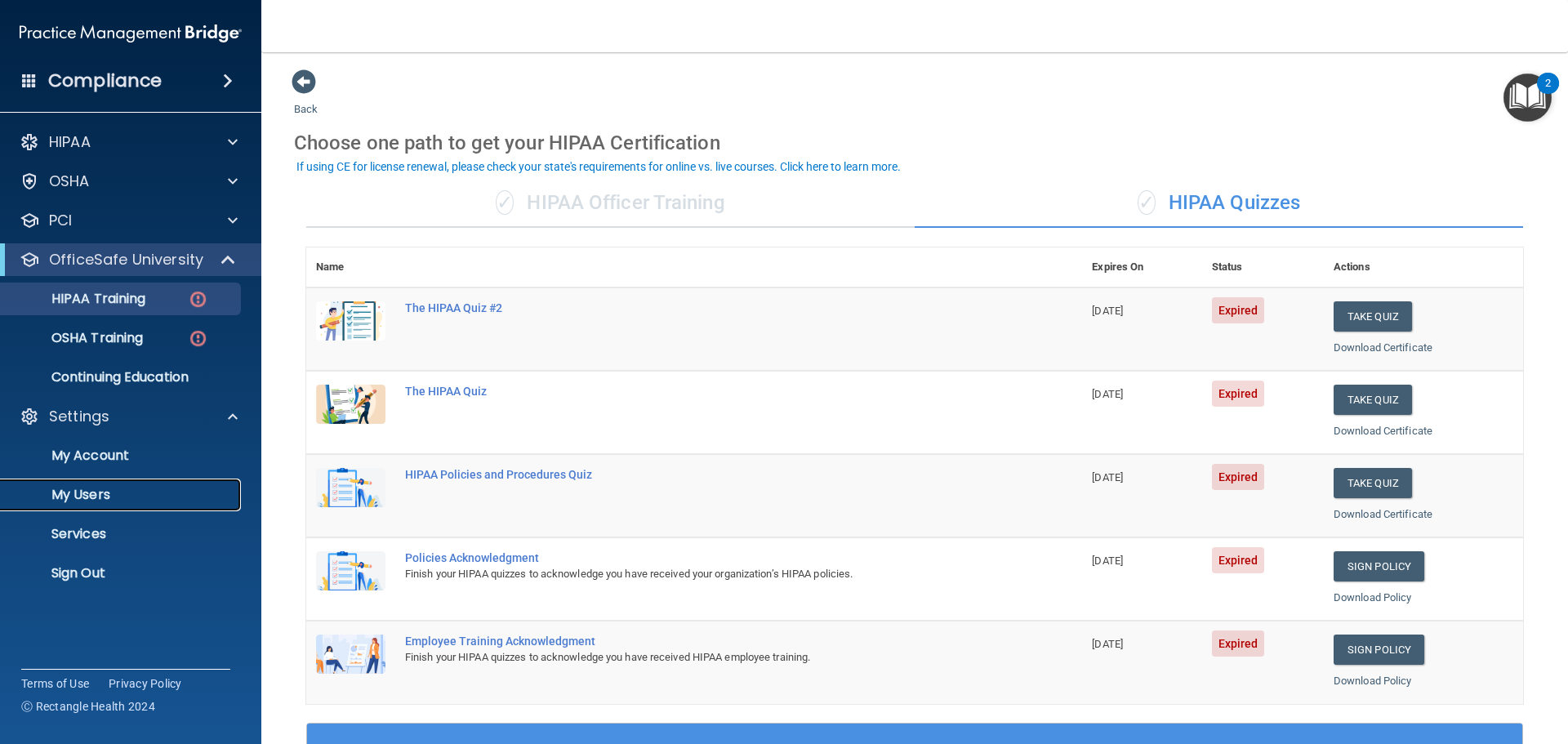
click at [98, 492] on p "My Users" at bounding box center [121, 495] width 223 height 16
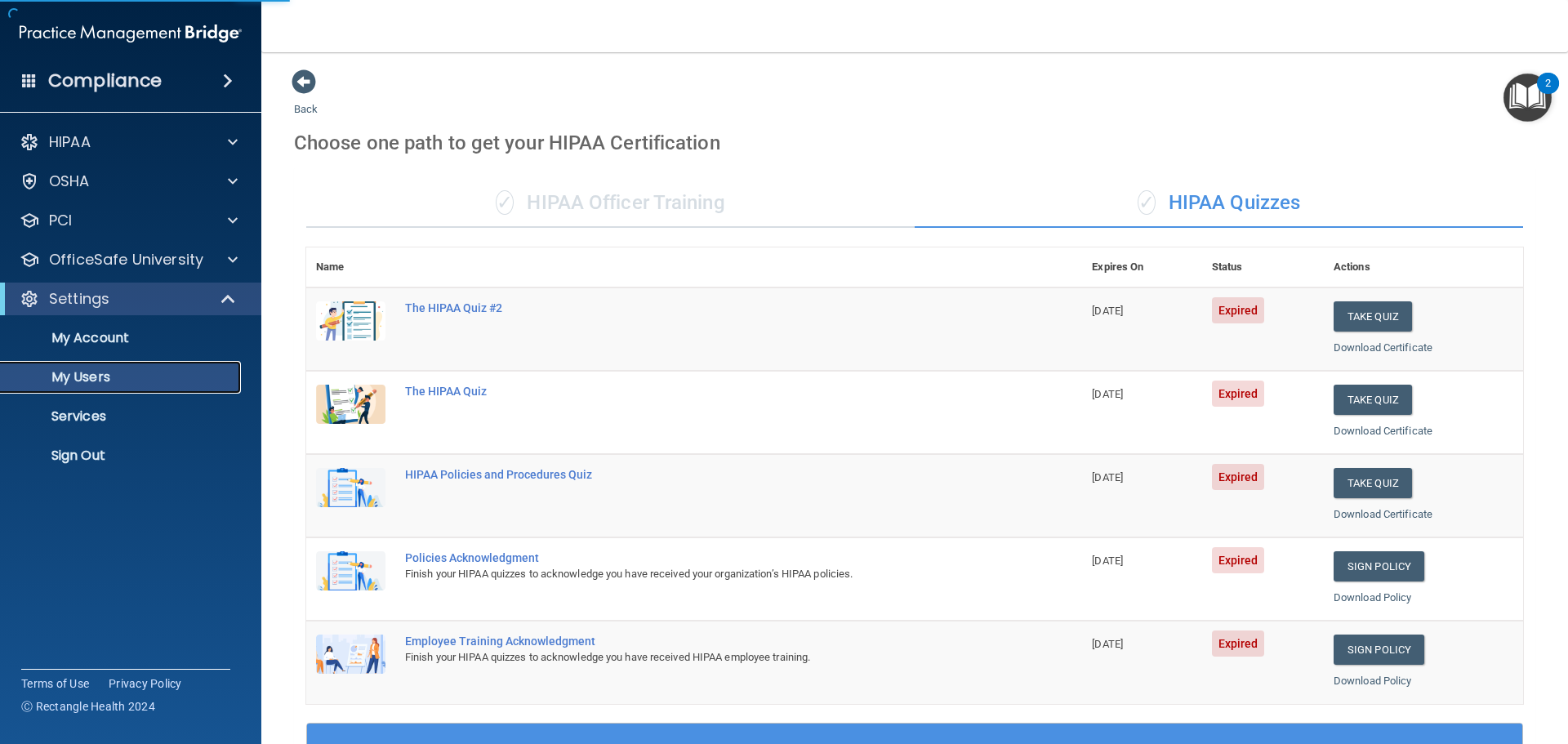
select select "20"
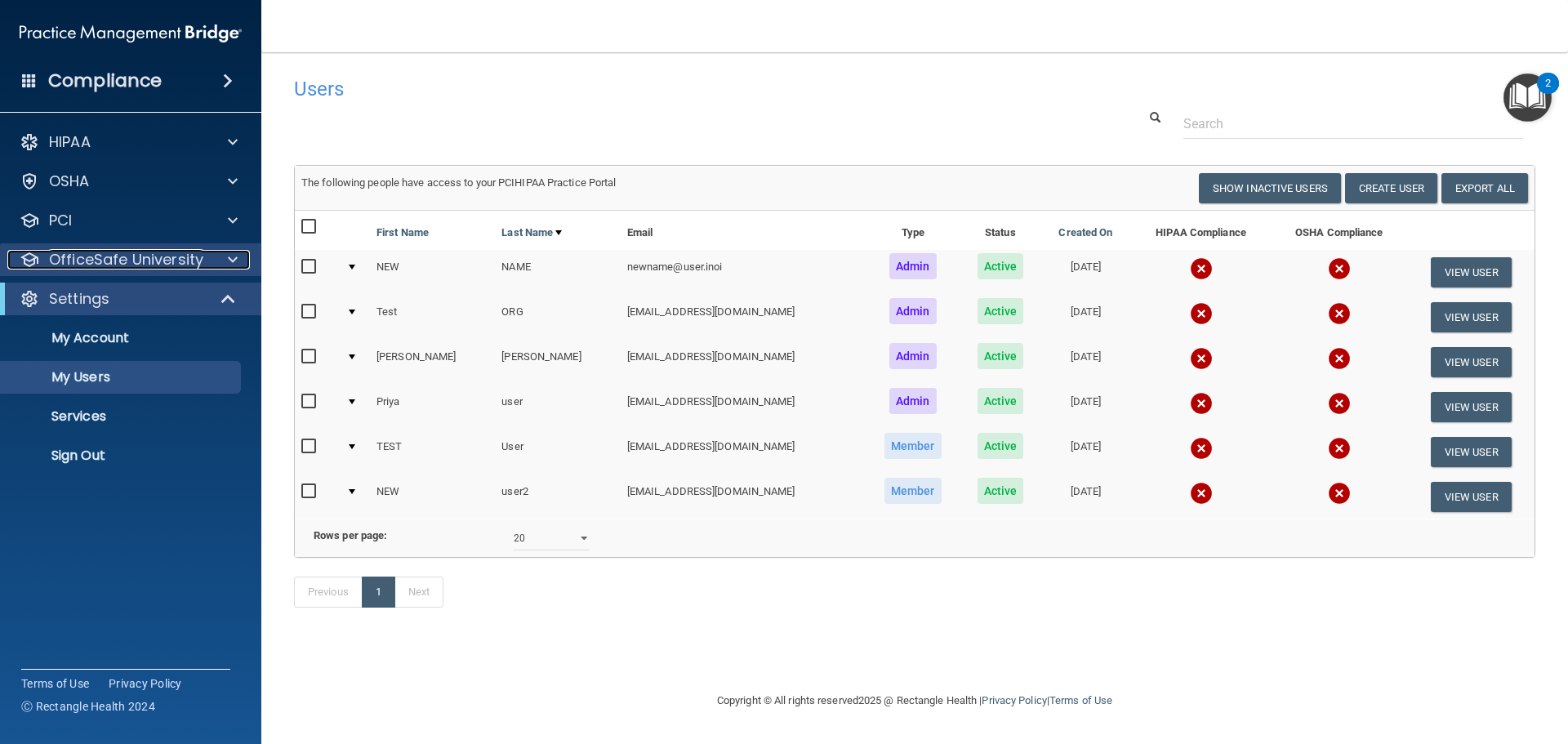
click at [236, 259] on span at bounding box center [232, 259] width 10 height 20
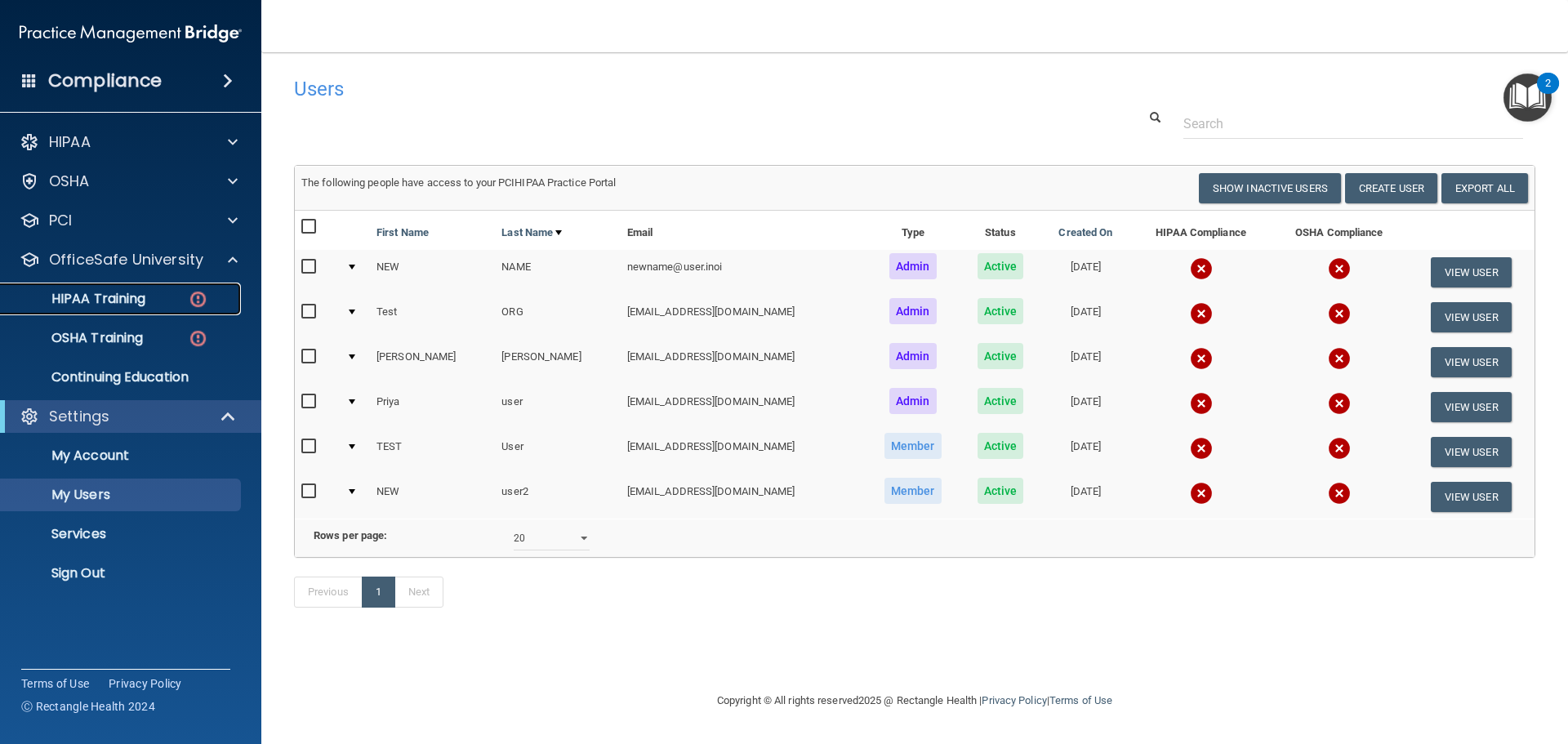
click at [170, 295] on div "HIPAA Training" at bounding box center [121, 299] width 223 height 16
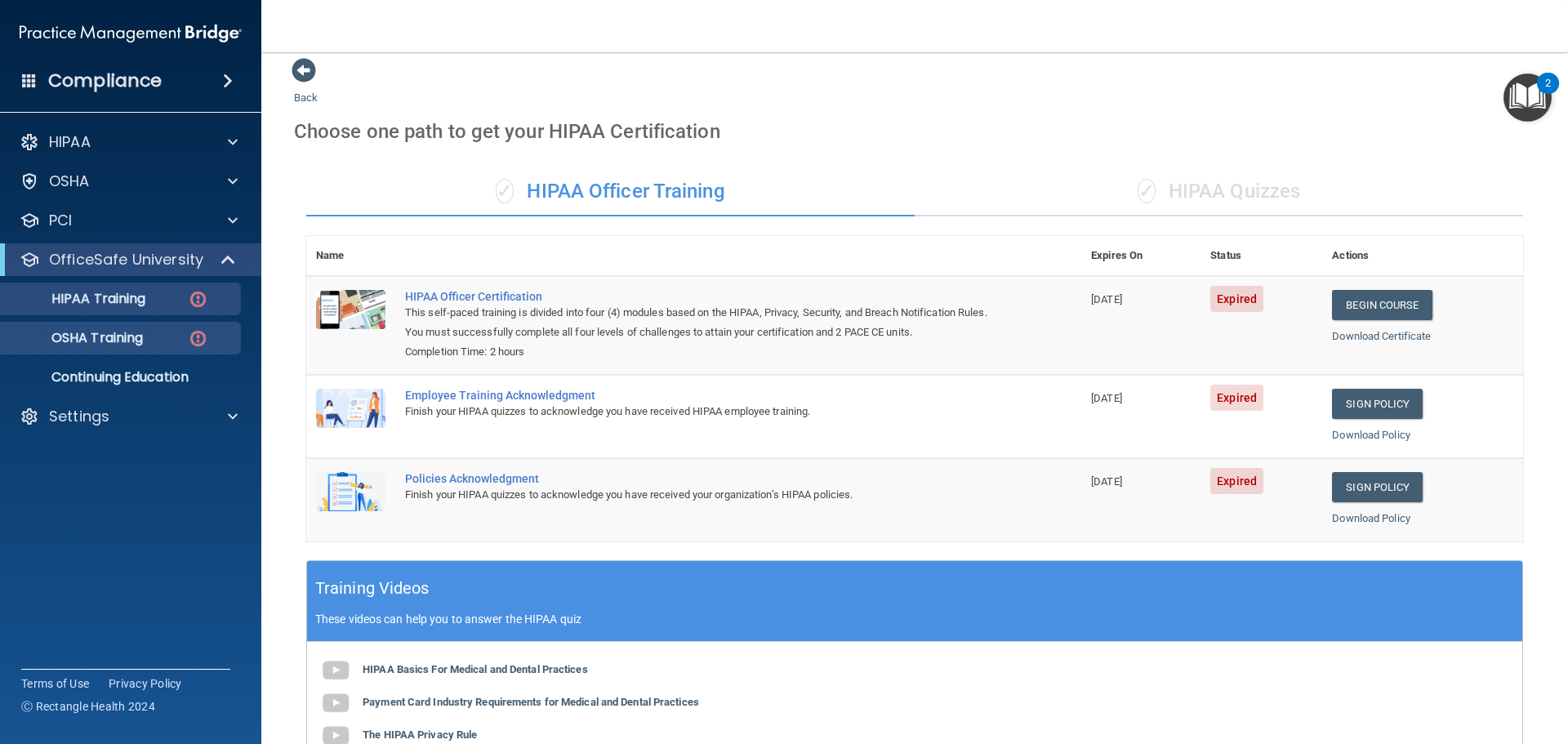
scroll to position [9, 0]
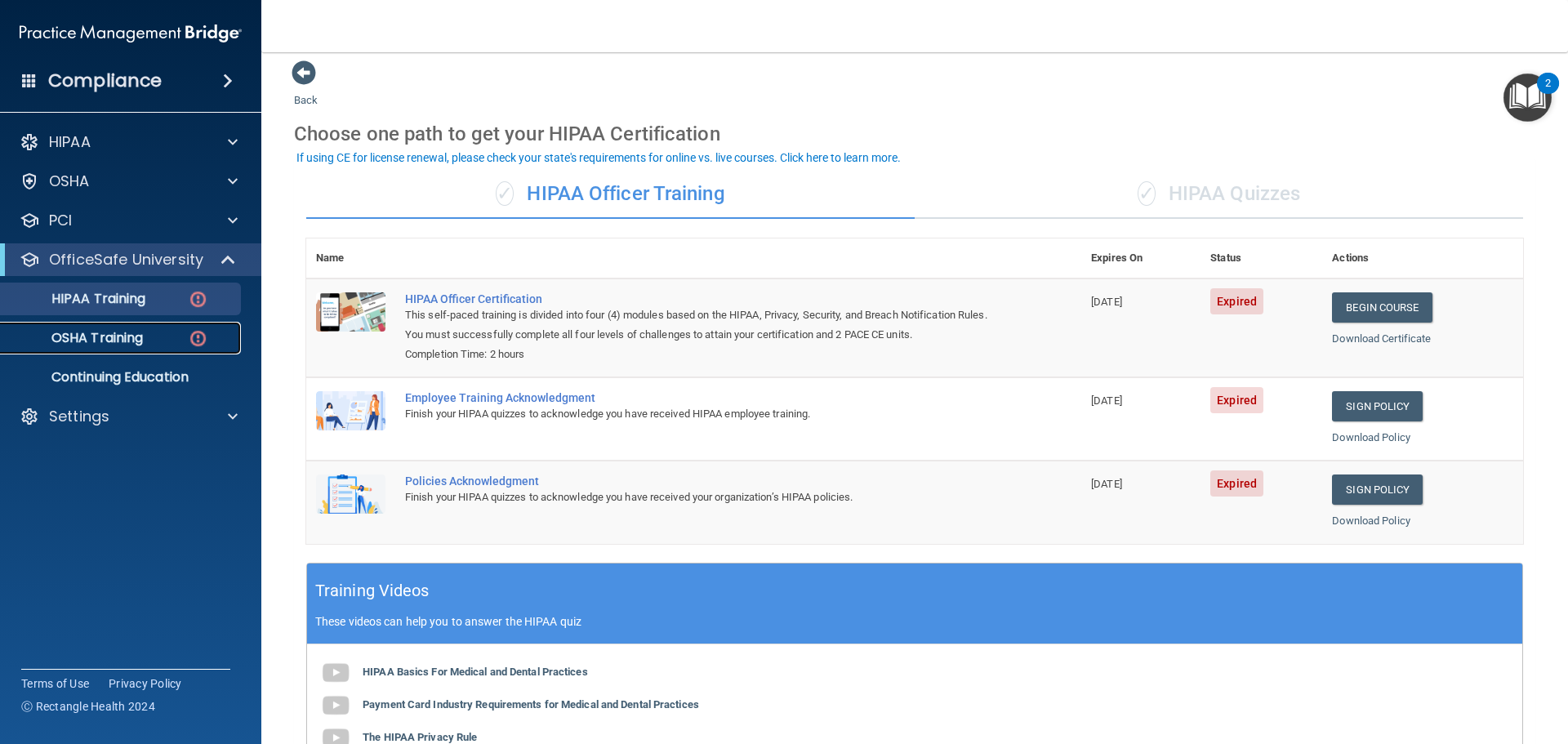
click at [141, 335] on p "OSHA Training" at bounding box center [76, 338] width 133 height 16
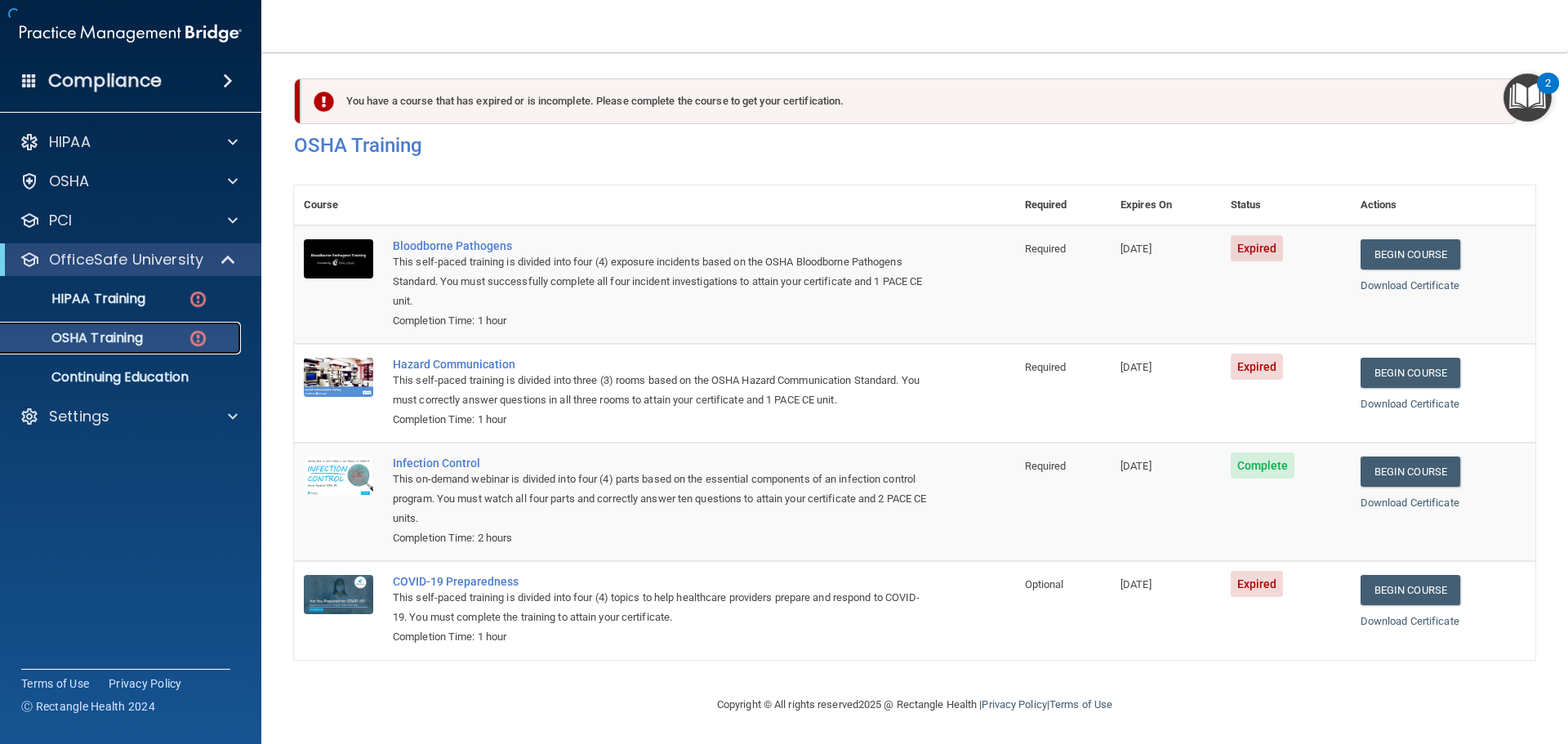
scroll to position [7, 0]
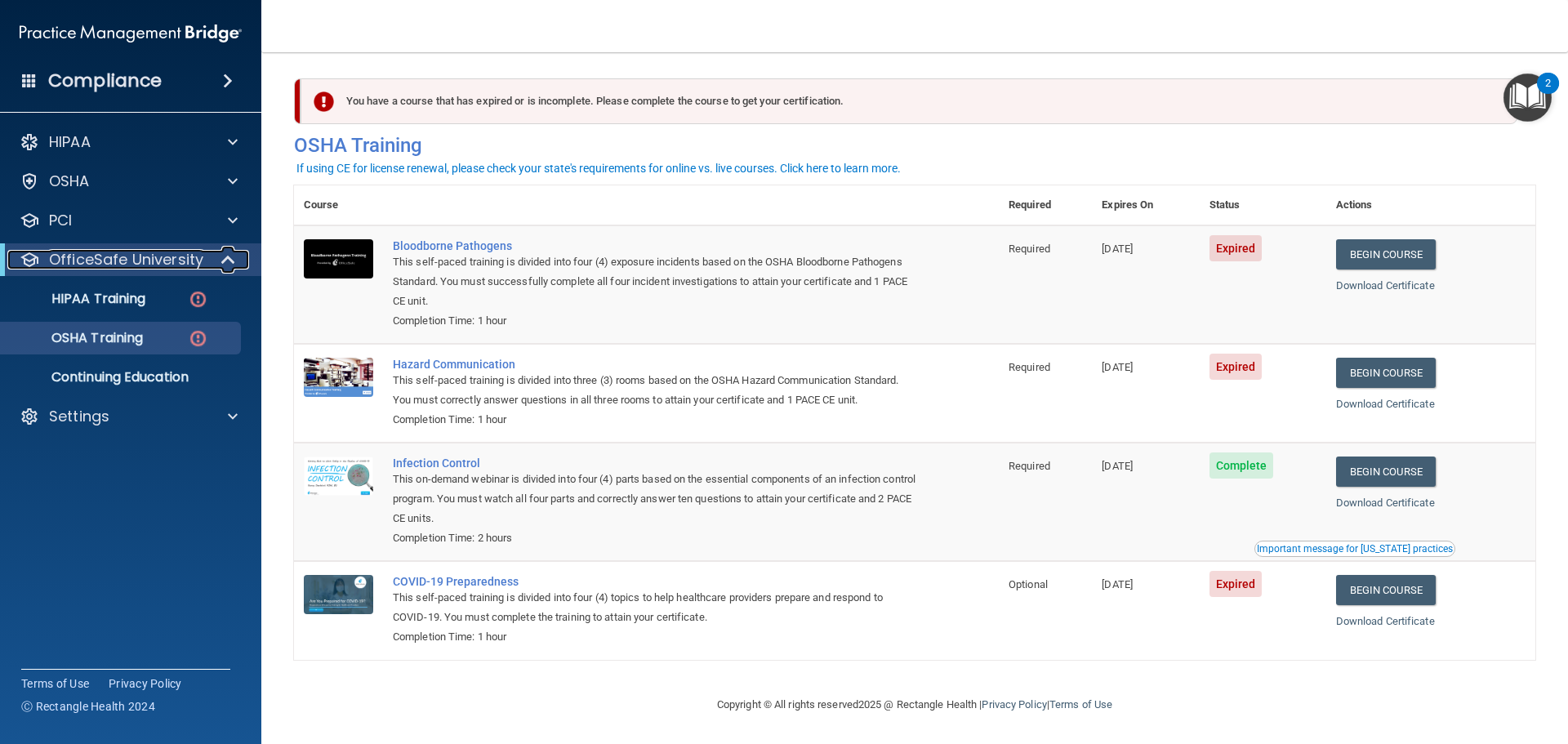
click at [230, 257] on span at bounding box center [230, 259] width 14 height 20
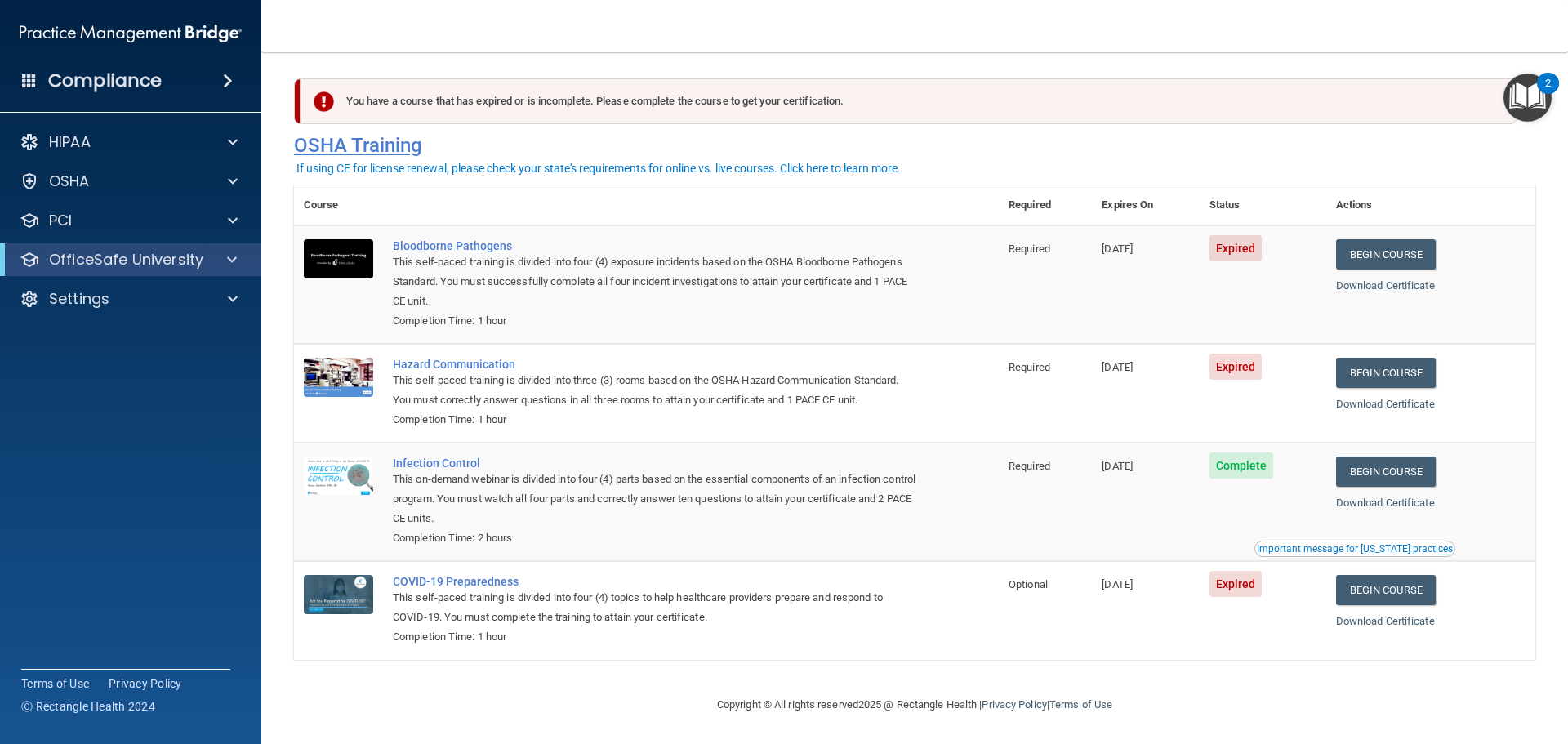
click at [670, 145] on h4 "OSHA Training" at bounding box center [914, 146] width 1241 height 23
click at [235, 180] on span at bounding box center [232, 181] width 10 height 20
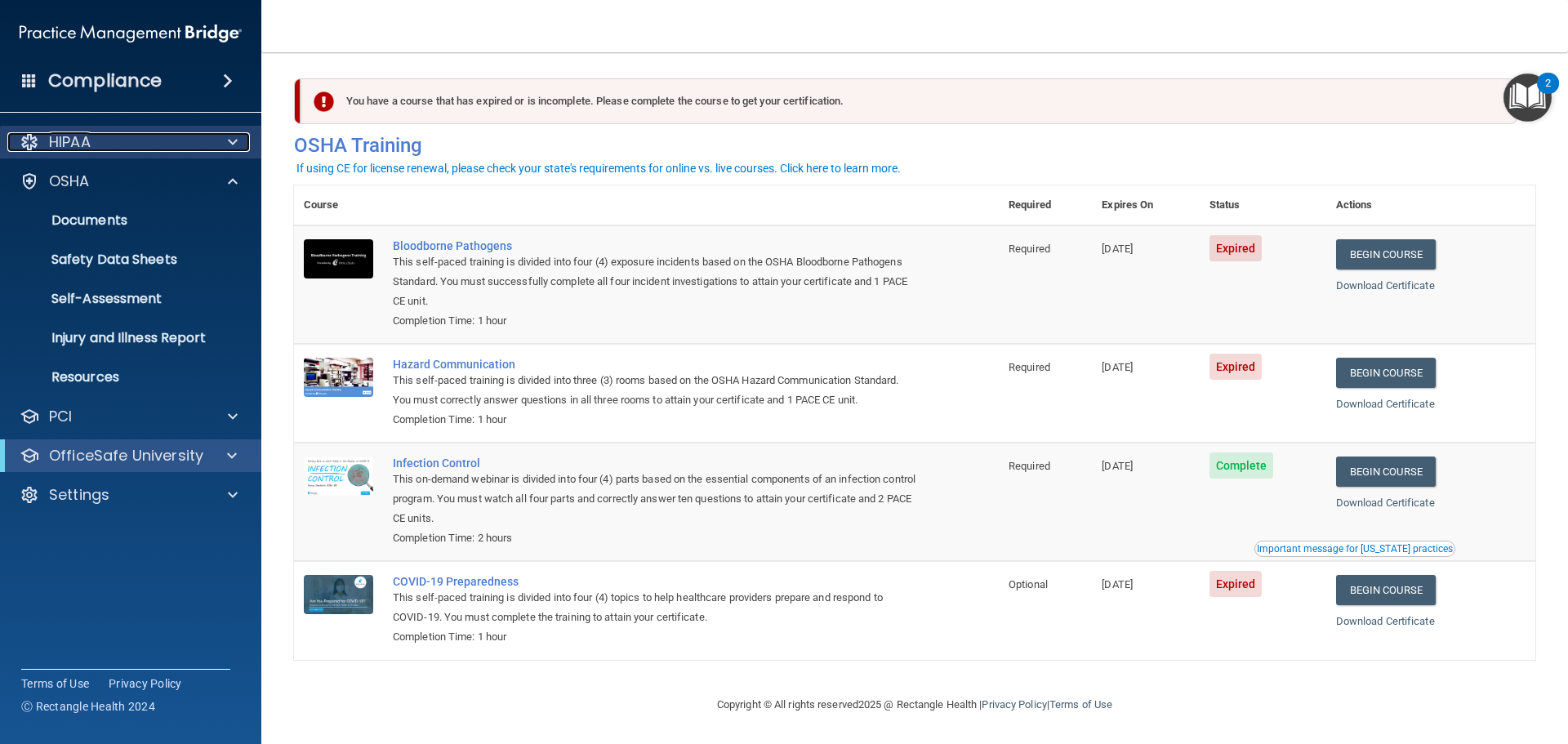
click at [199, 150] on div "HIPAA" at bounding box center [108, 142] width 203 height 20
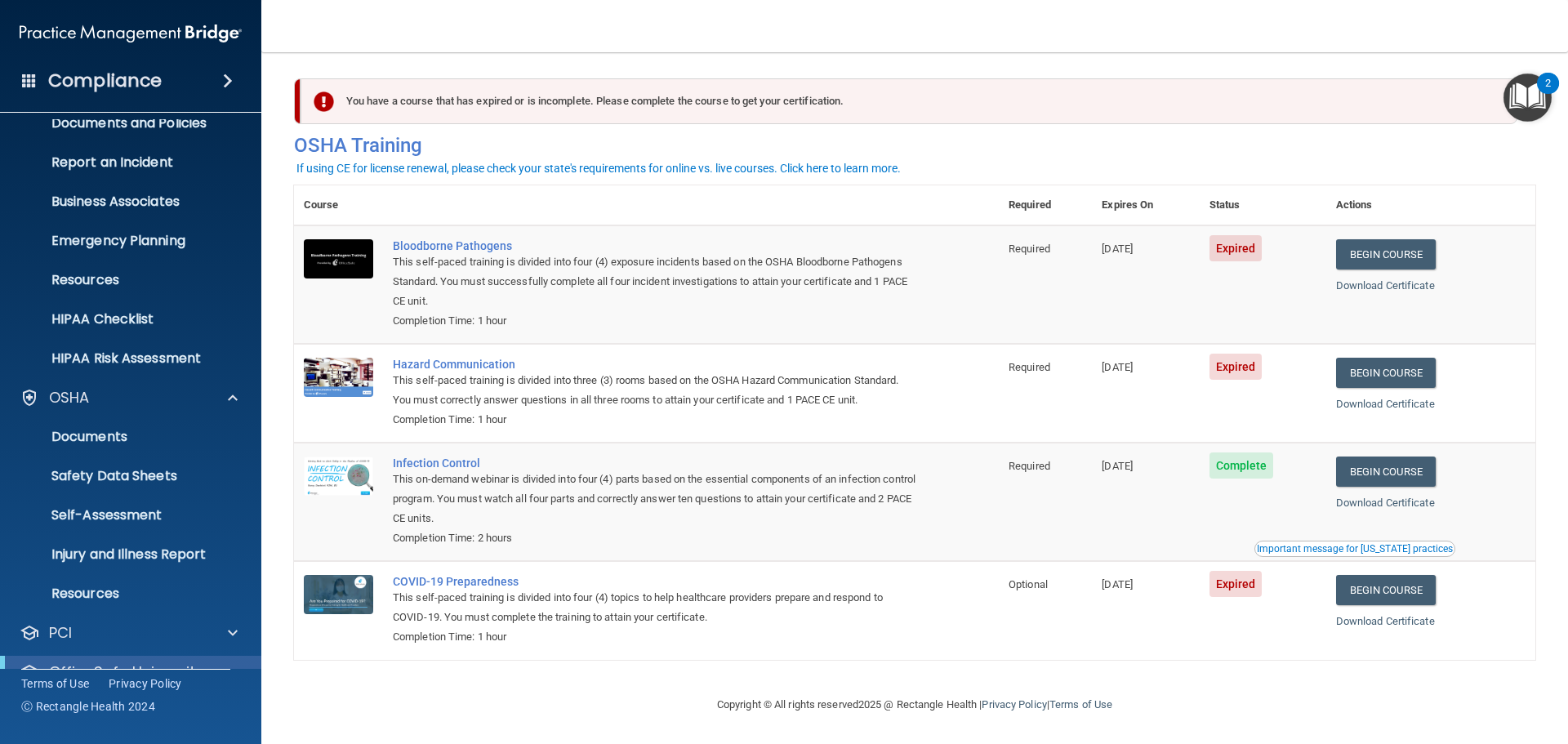
scroll to position [130, 0]
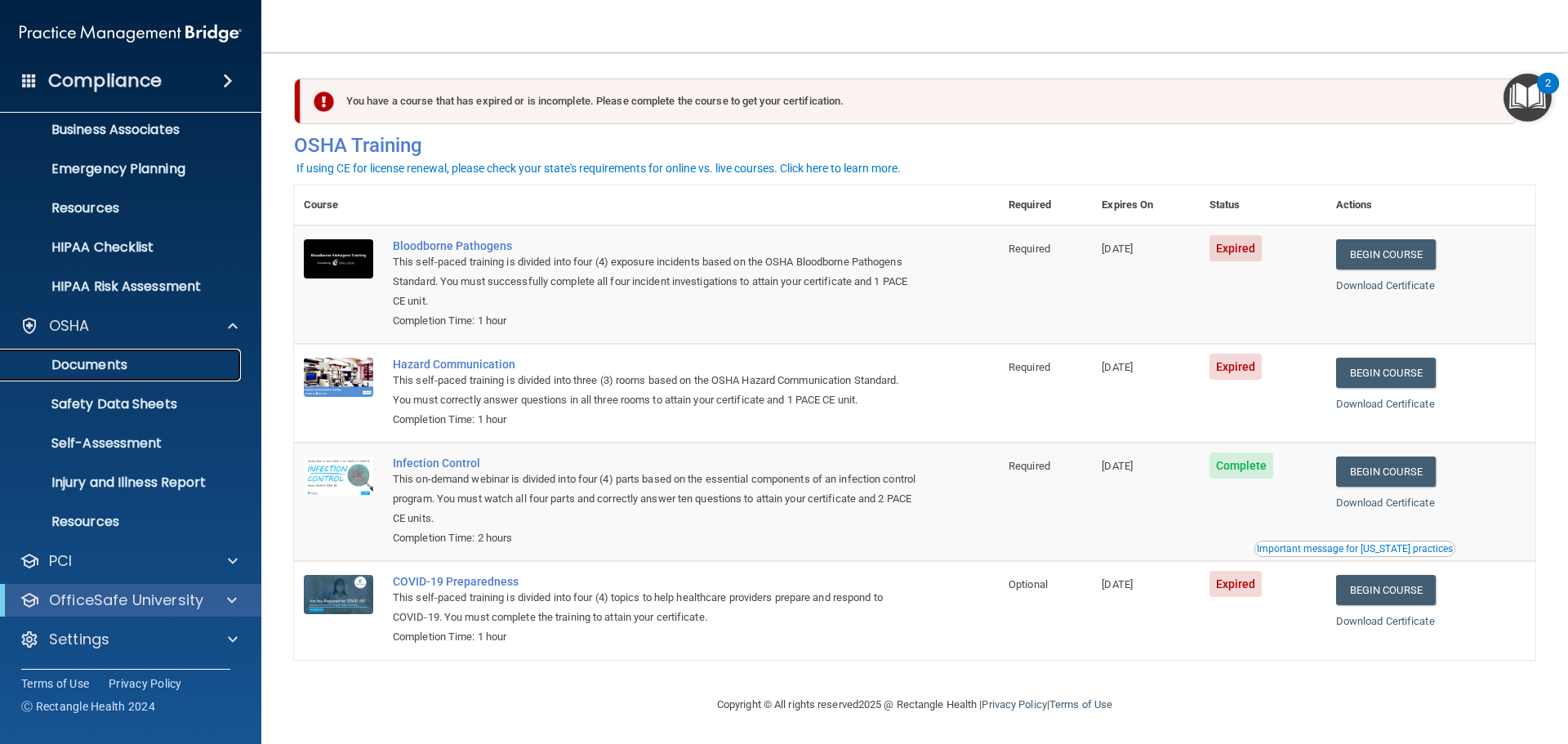
click at [161, 358] on p "Documents" at bounding box center [121, 365] width 223 height 16
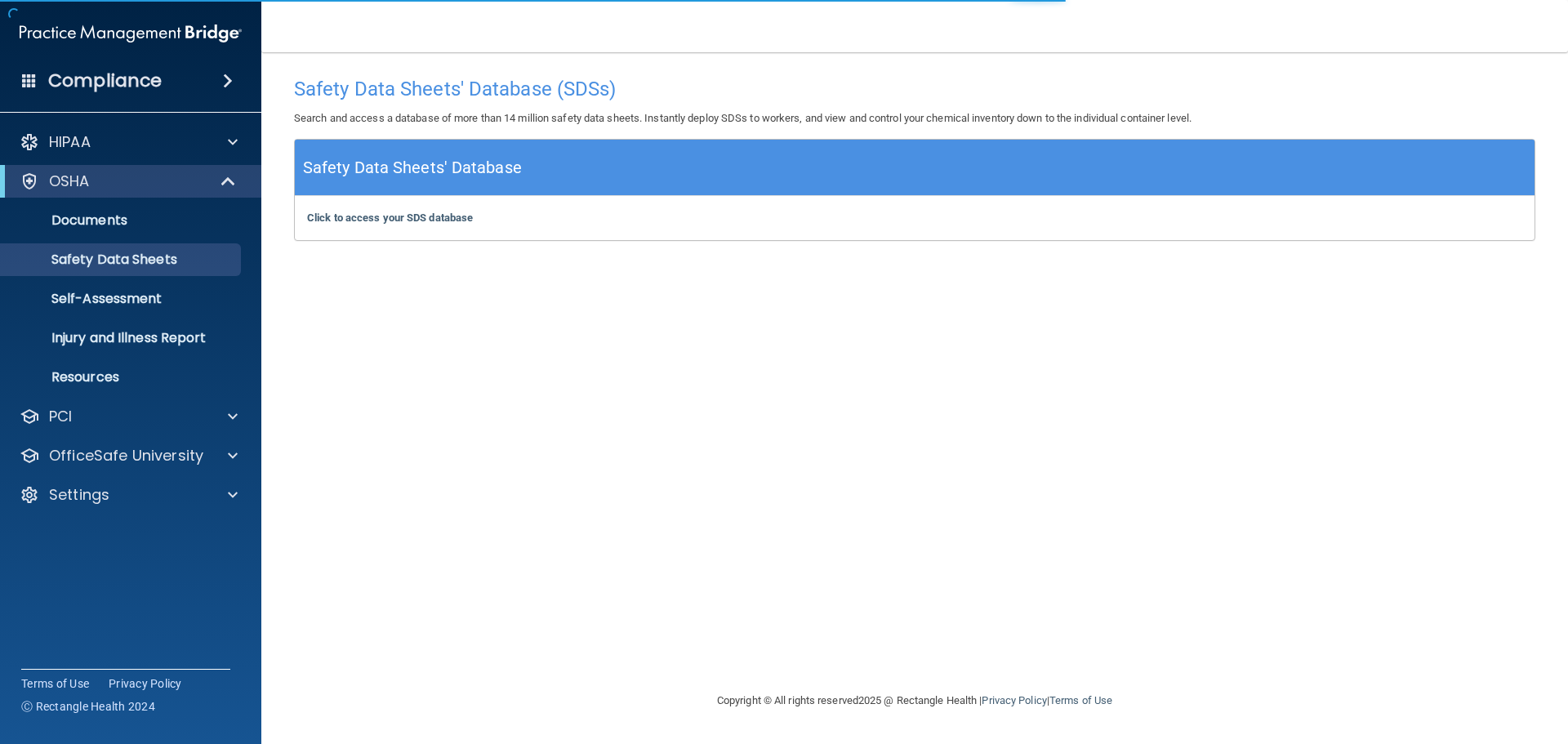
click at [520, 186] on div "Safety Data Sheets' Database" at bounding box center [914, 167] width 1240 height 56
click at [120, 340] on p "Injury and Illness Report" at bounding box center [121, 338] width 223 height 16
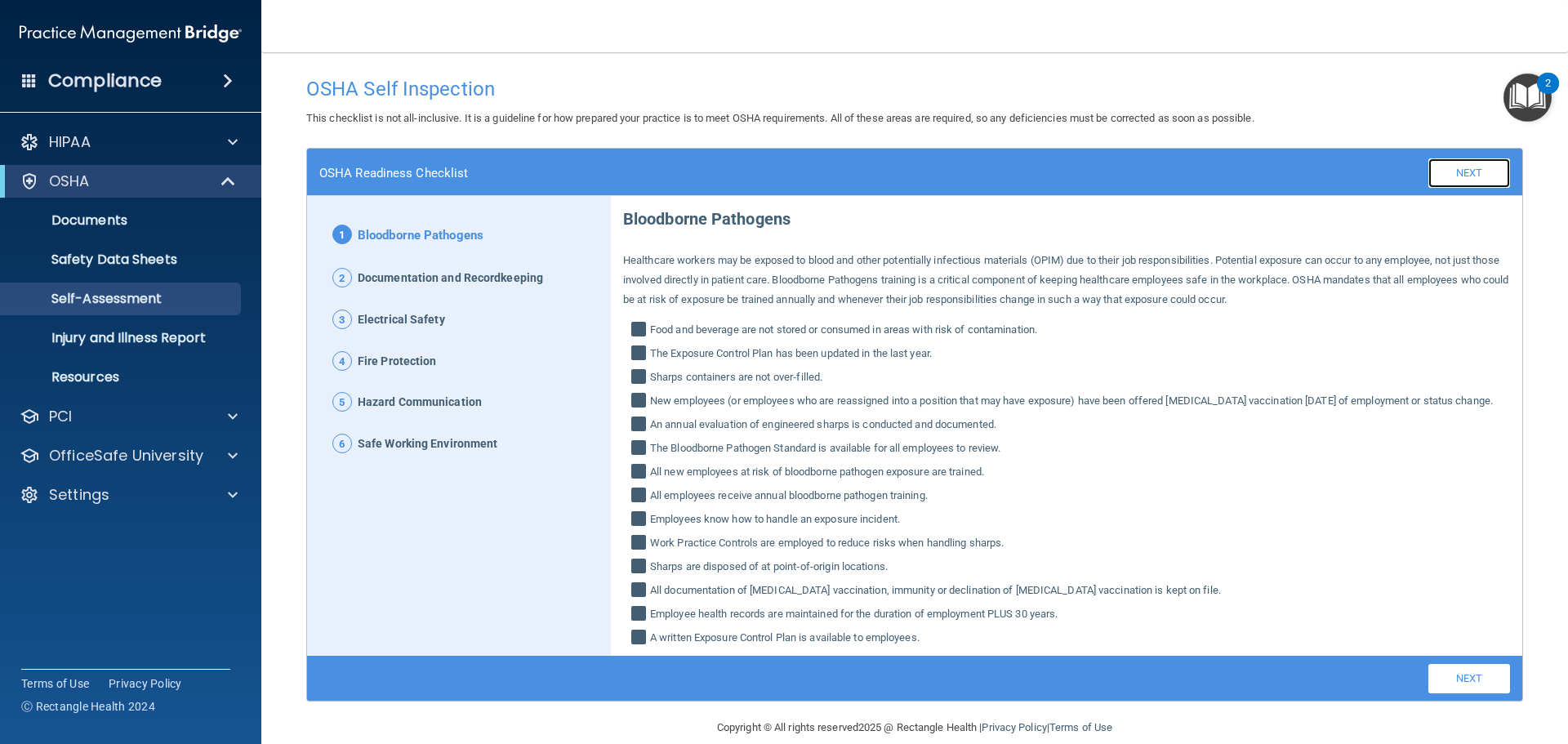
click at [1477, 173] on link "Next" at bounding box center [1469, 173] width 81 height 29
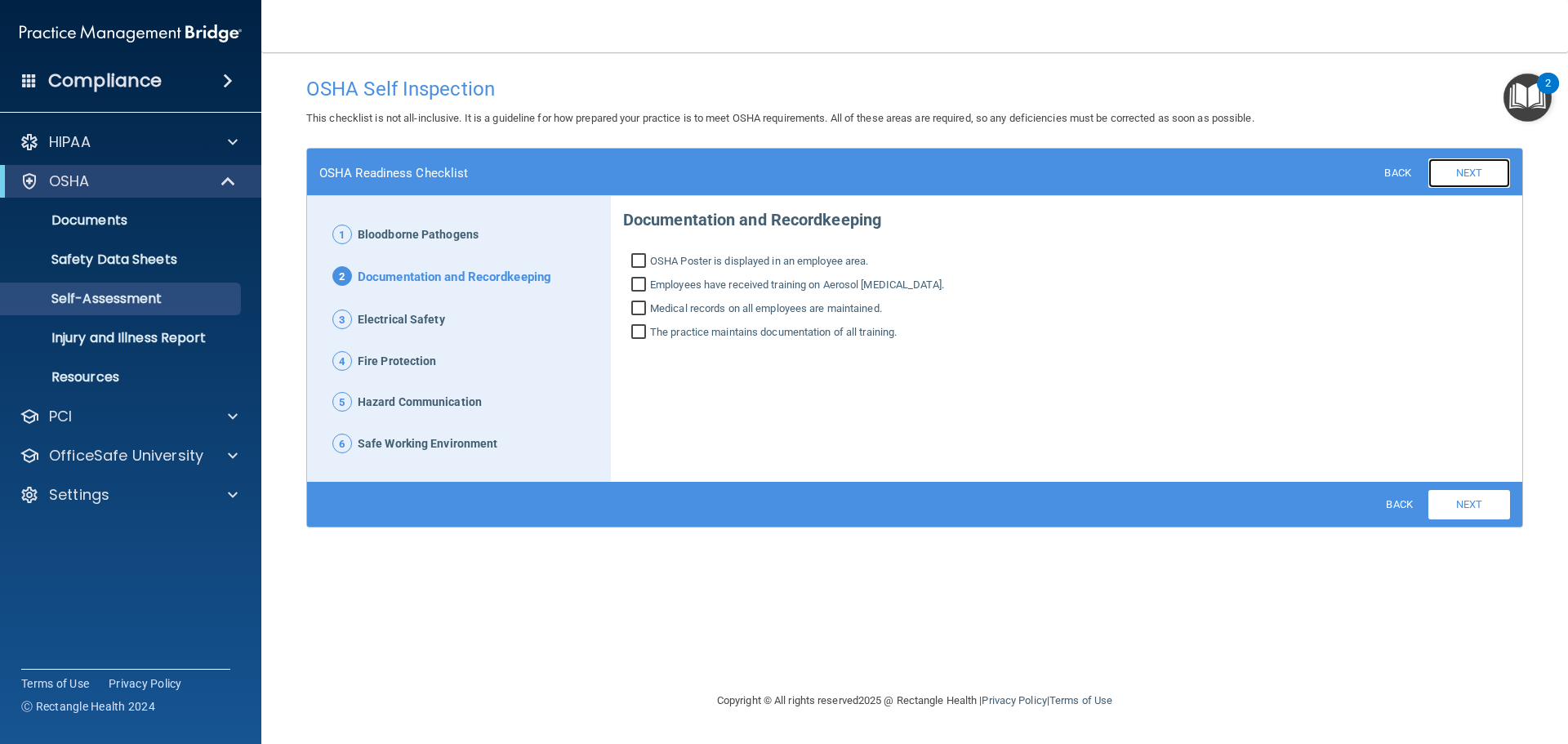
click at [1478, 172] on link "Next" at bounding box center [1469, 173] width 81 height 29
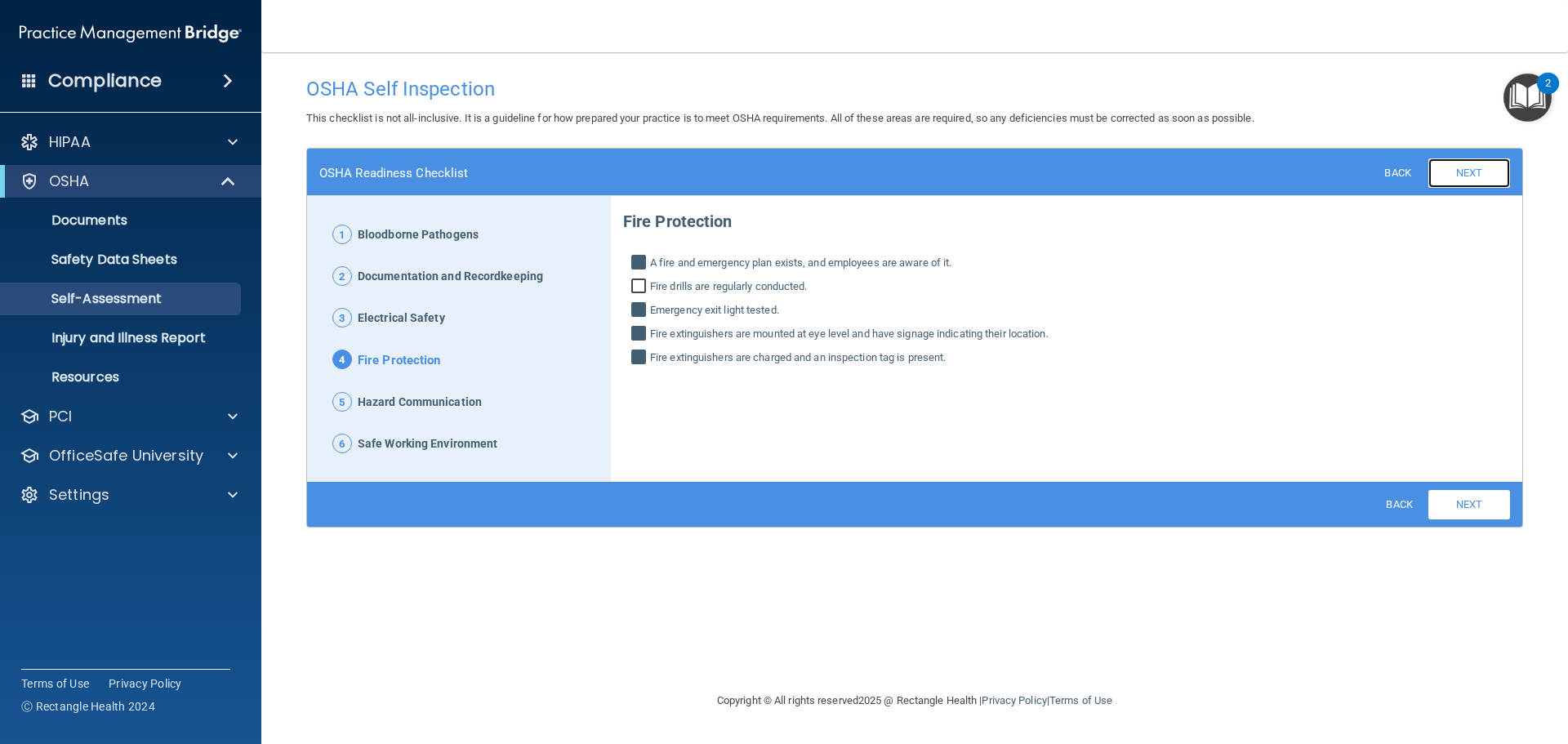
click at [1478, 172] on link "Next" at bounding box center [1469, 173] width 81 height 29
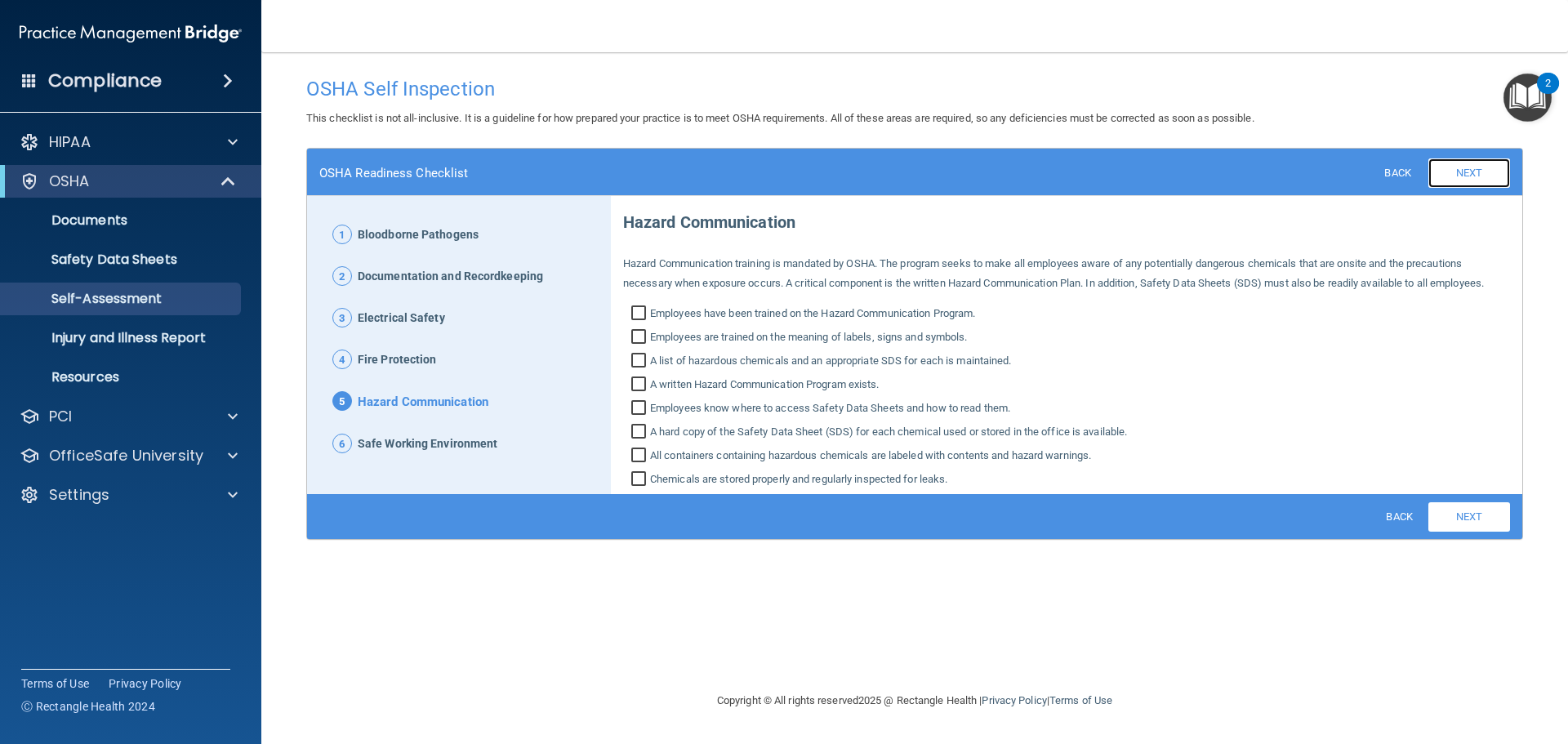
click at [1478, 172] on link "Next" at bounding box center [1469, 173] width 81 height 29
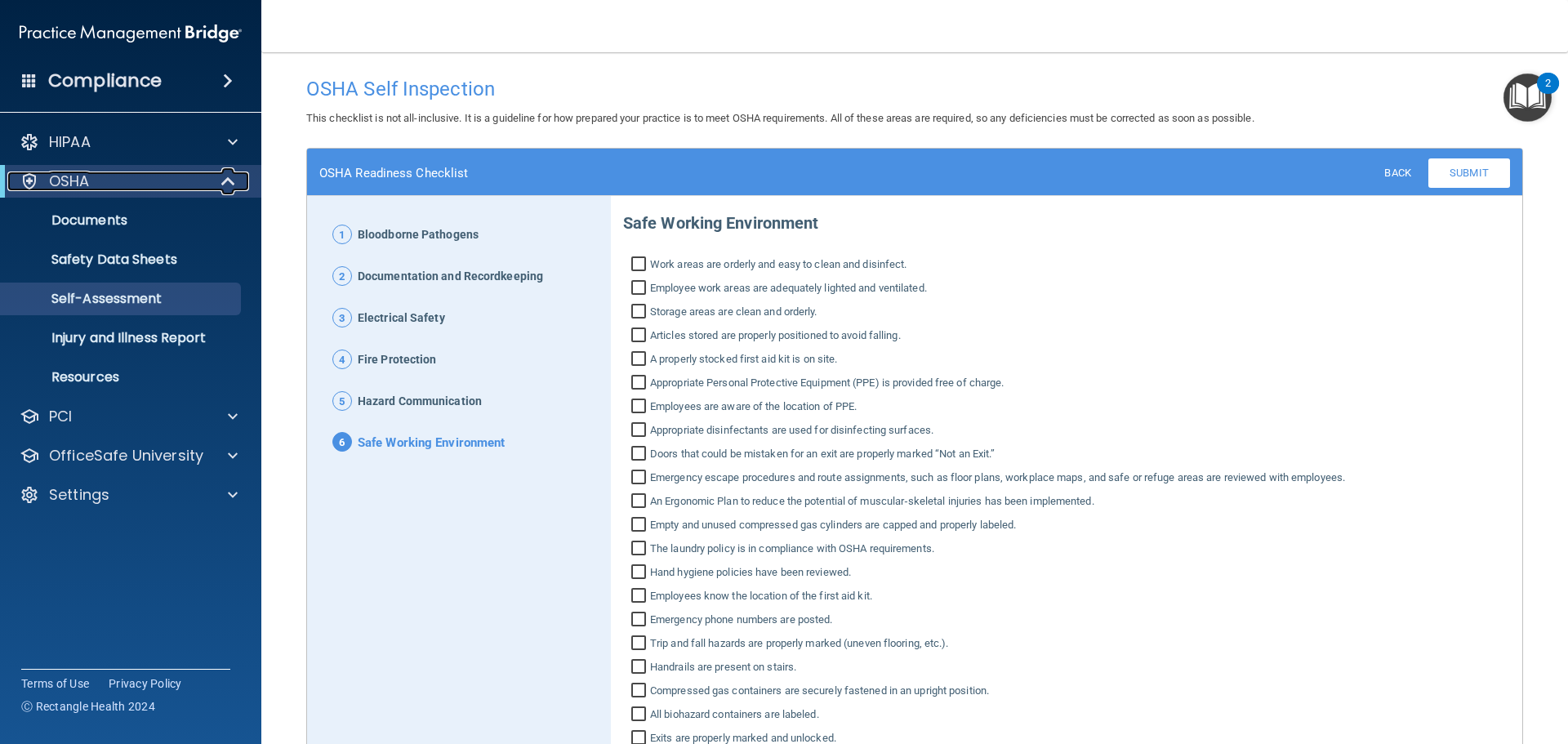
click at [225, 178] on span at bounding box center [230, 181] width 14 height 20
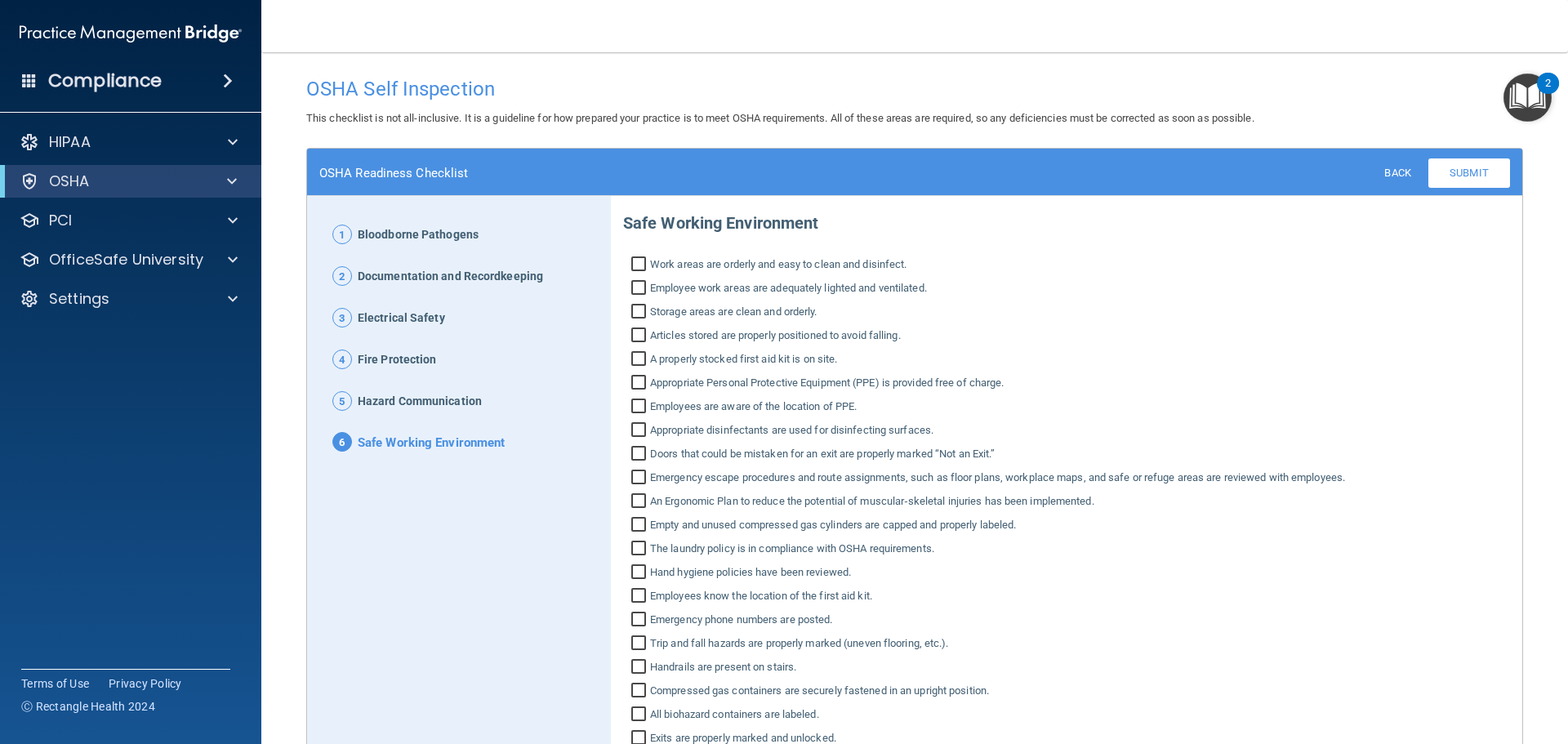
click at [485, 116] on span "This checklist is not all-inclusive. It is a guideline for how prepared your pr…" at bounding box center [780, 118] width 948 height 12
click at [230, 139] on span at bounding box center [232, 142] width 10 height 20
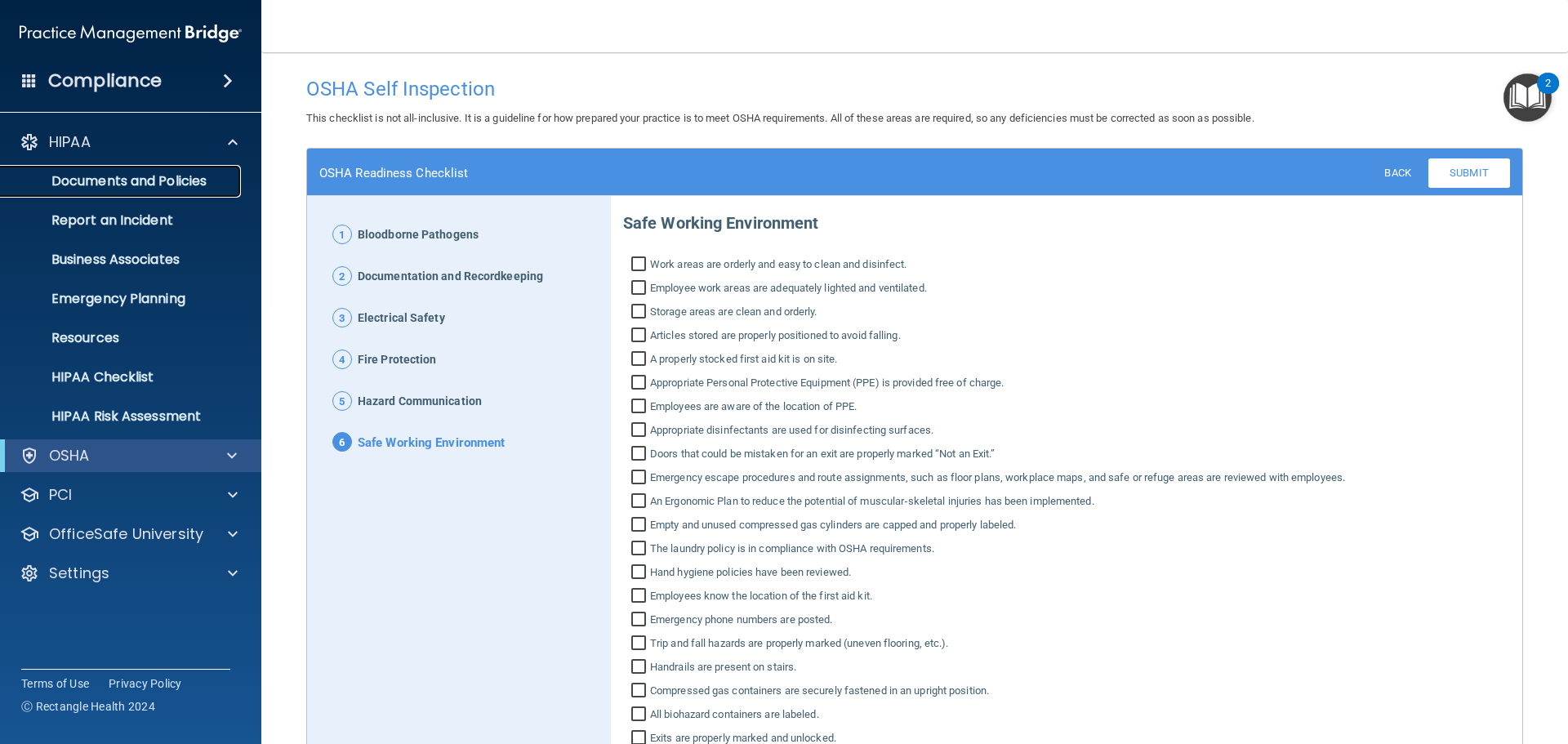
click at [198, 180] on p "Documents and Policies" at bounding box center [121, 181] width 223 height 16
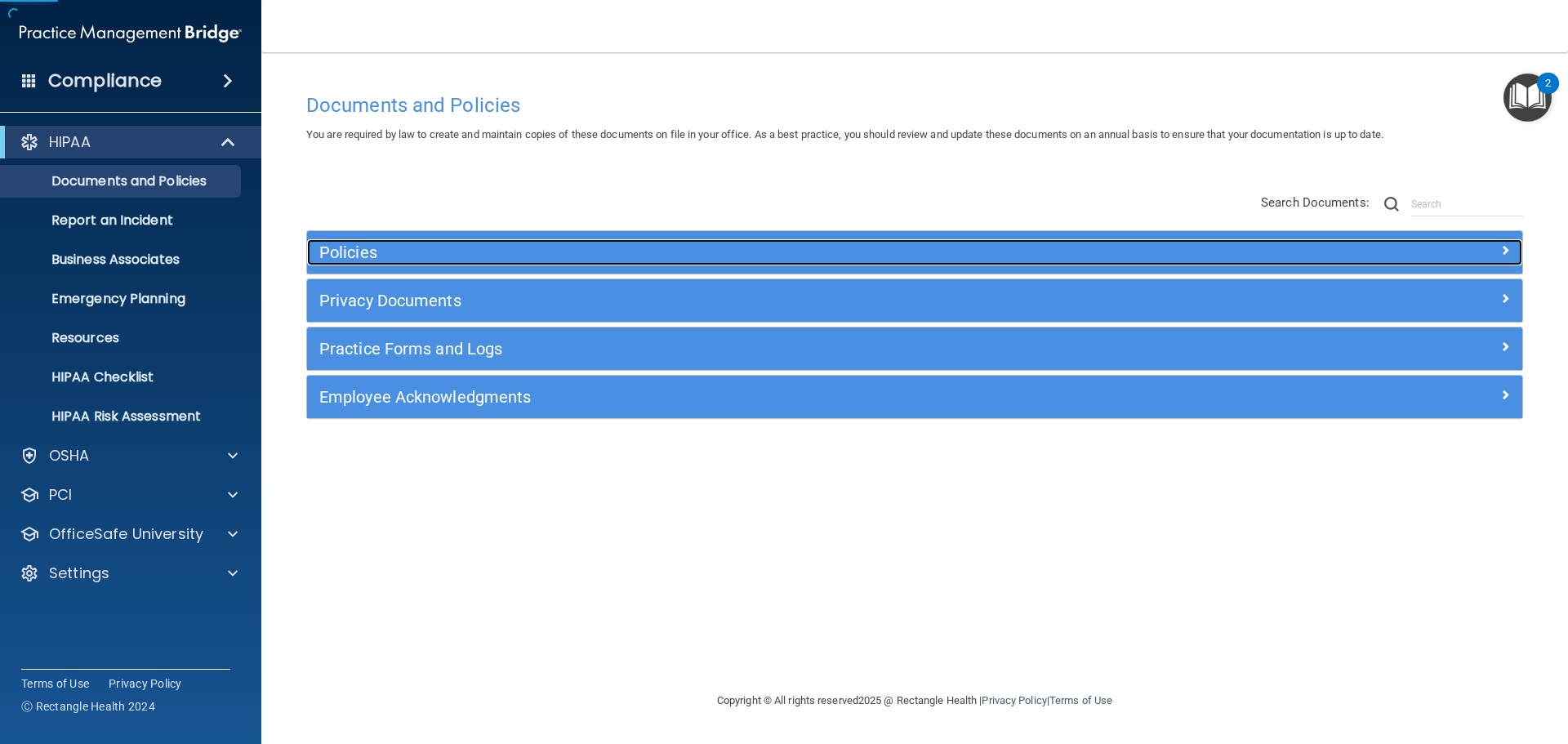
click at [491, 239] on div "Policies" at bounding box center [762, 252] width 911 height 26
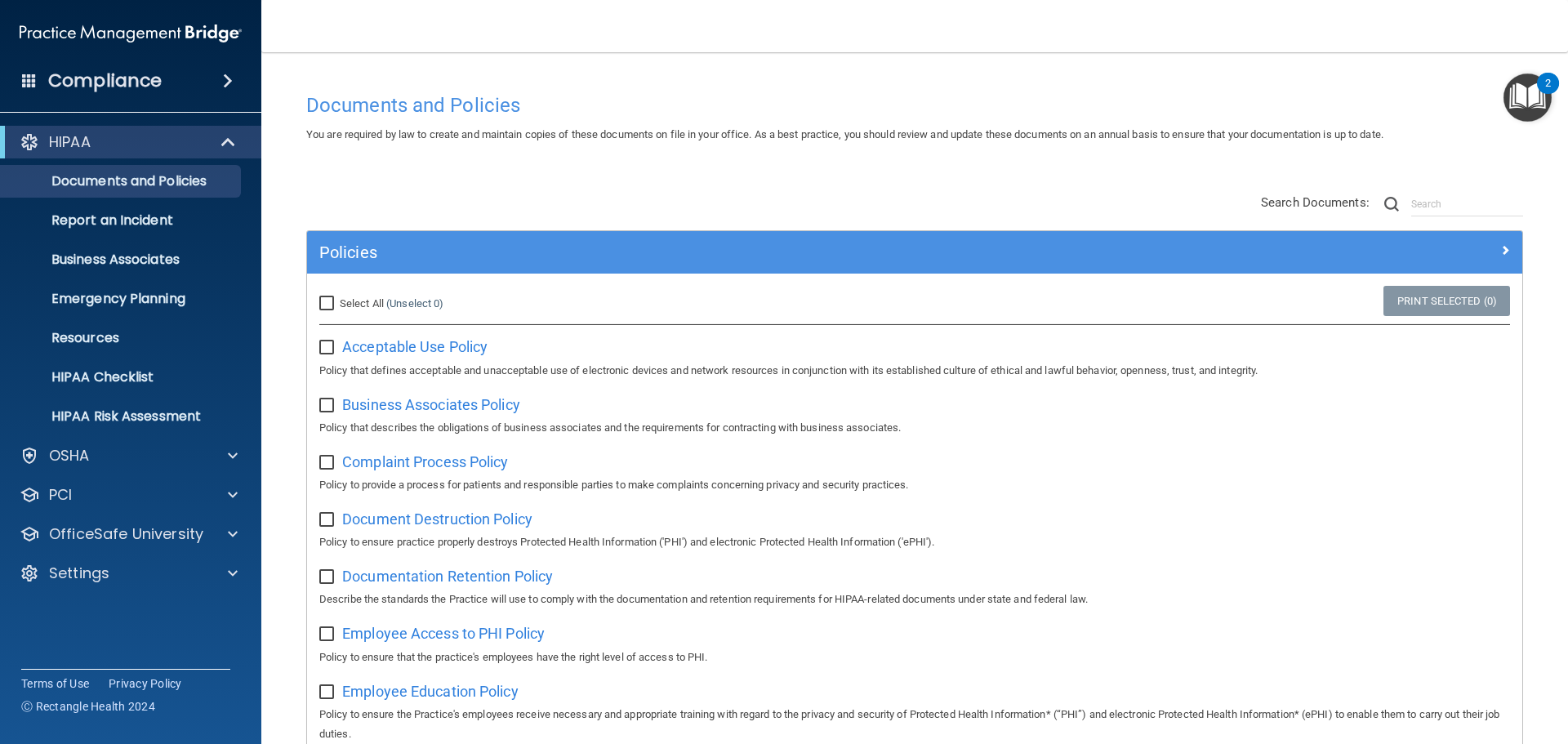
click at [340, 304] on span "Select All" at bounding box center [361, 303] width 44 height 12
click at [338, 304] on input "Select All (Unselect 0) Unselect All" at bounding box center [329, 303] width 19 height 13
checkbox input "true"
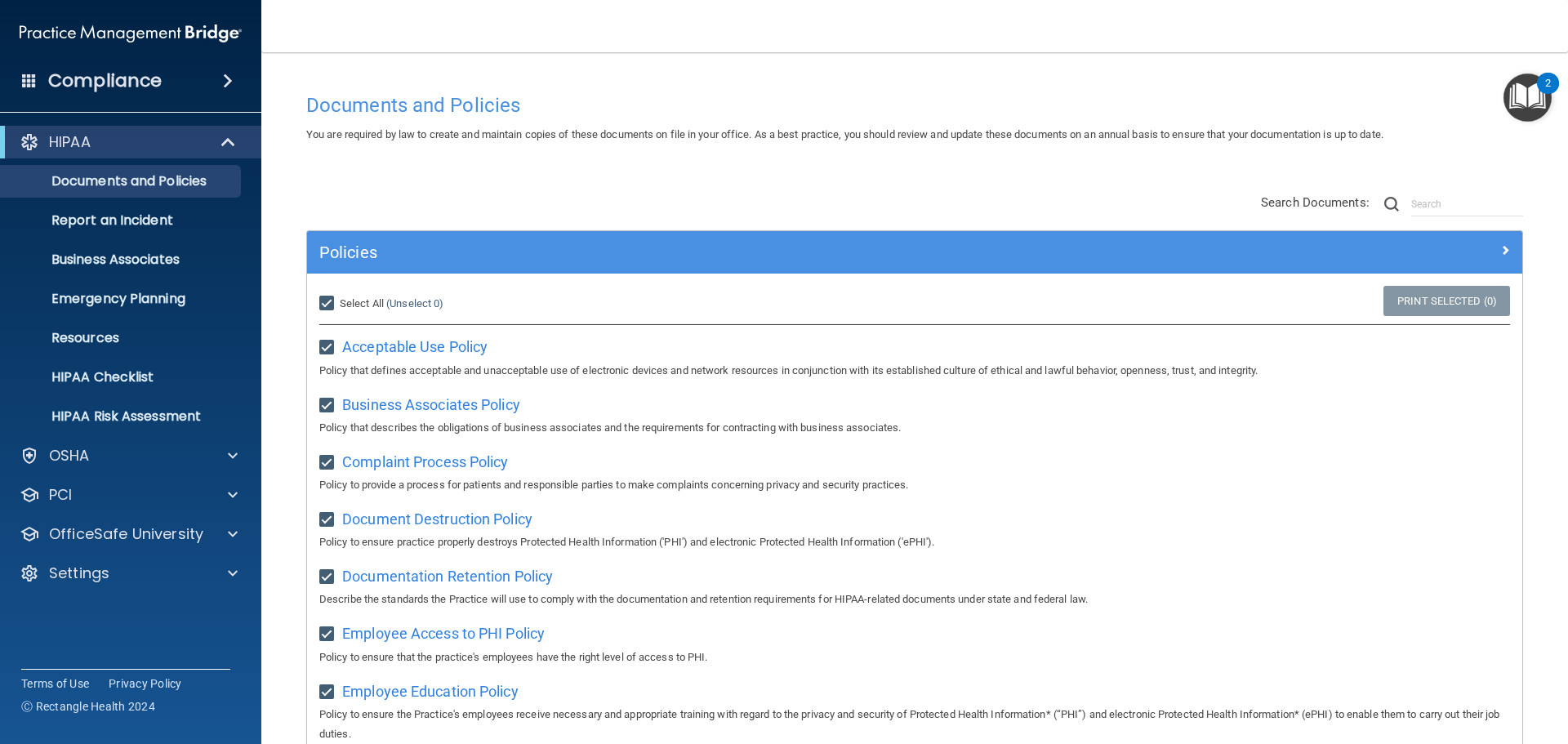
checkbox input "true"
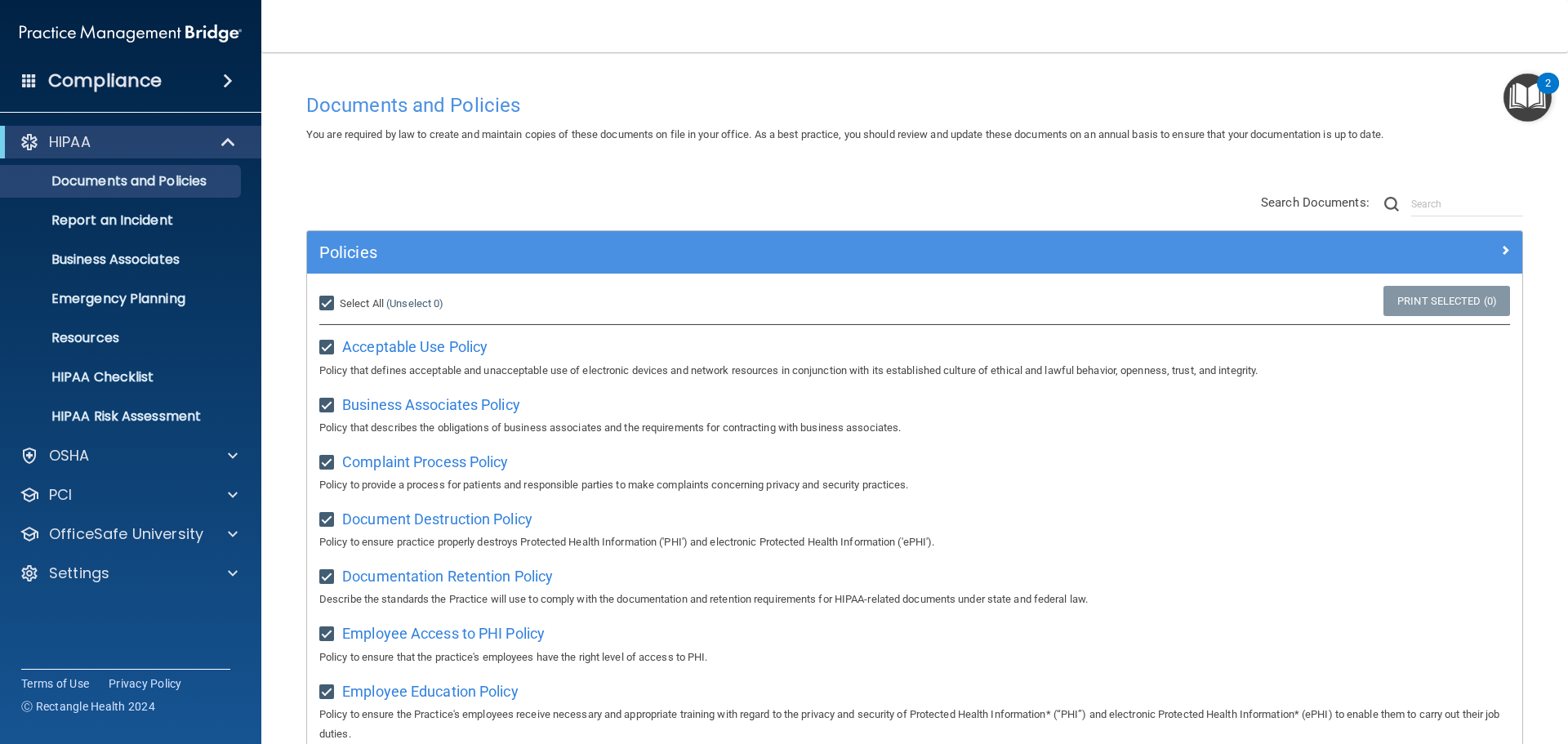
checkbox input "true"
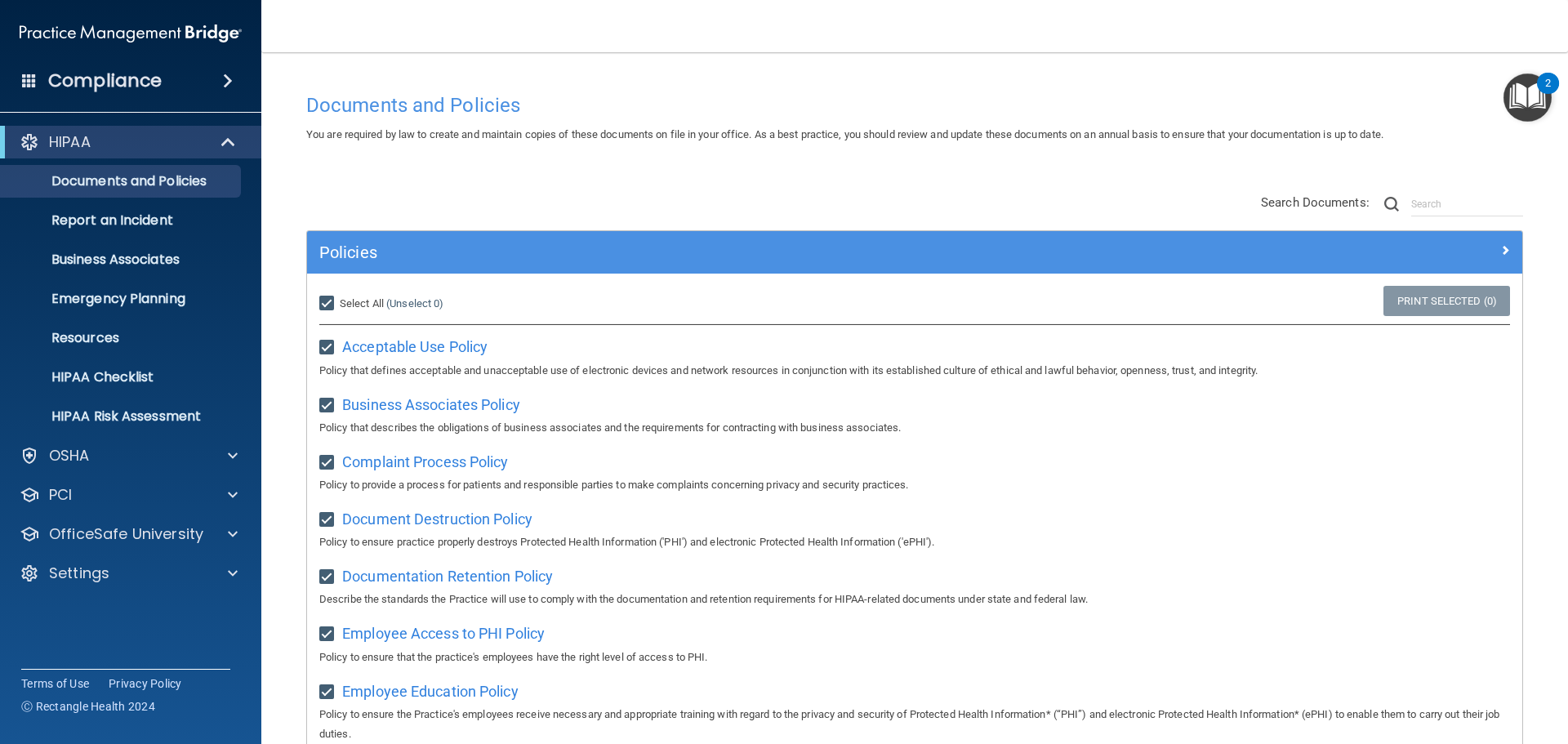
checkbox input "true"
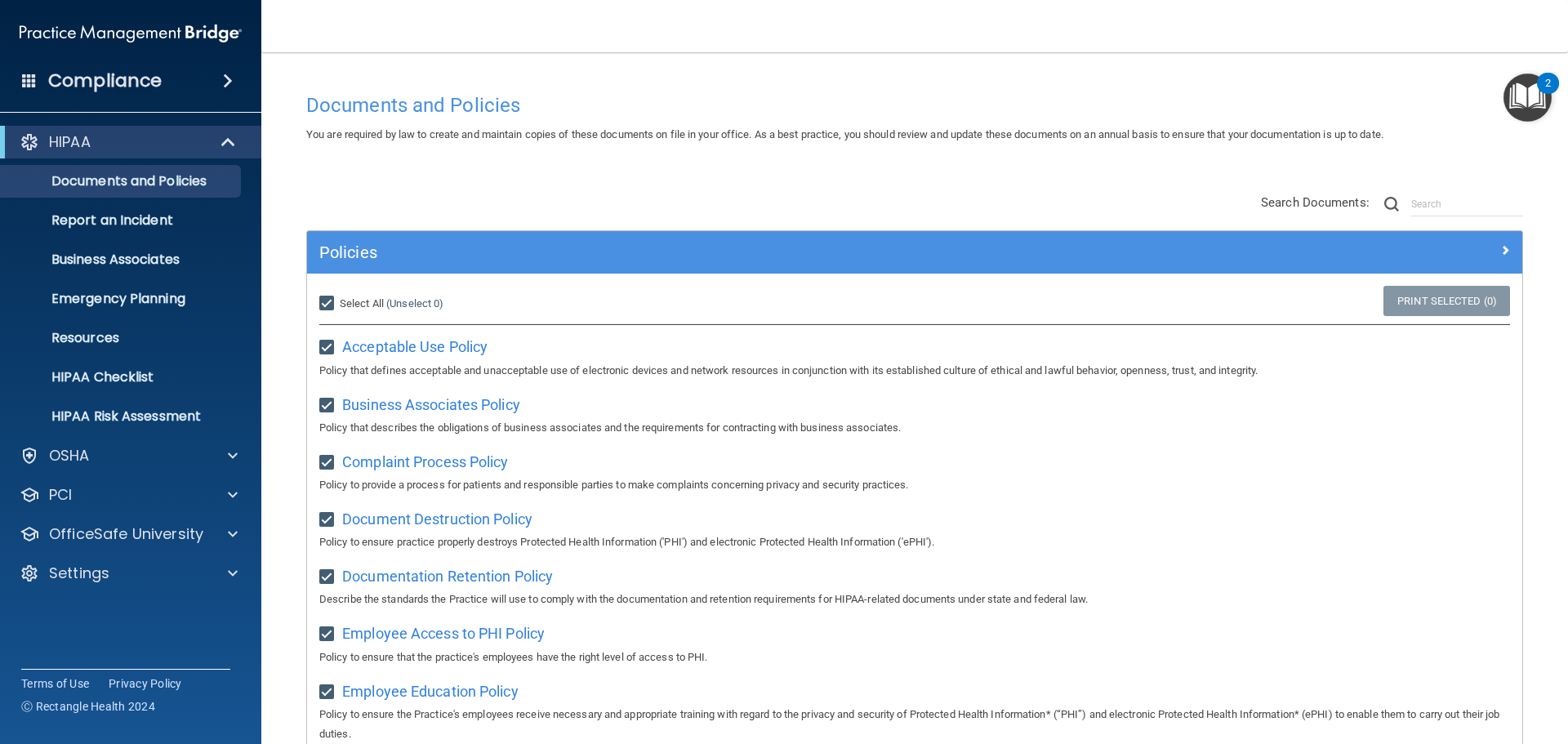
checkbox input "true"
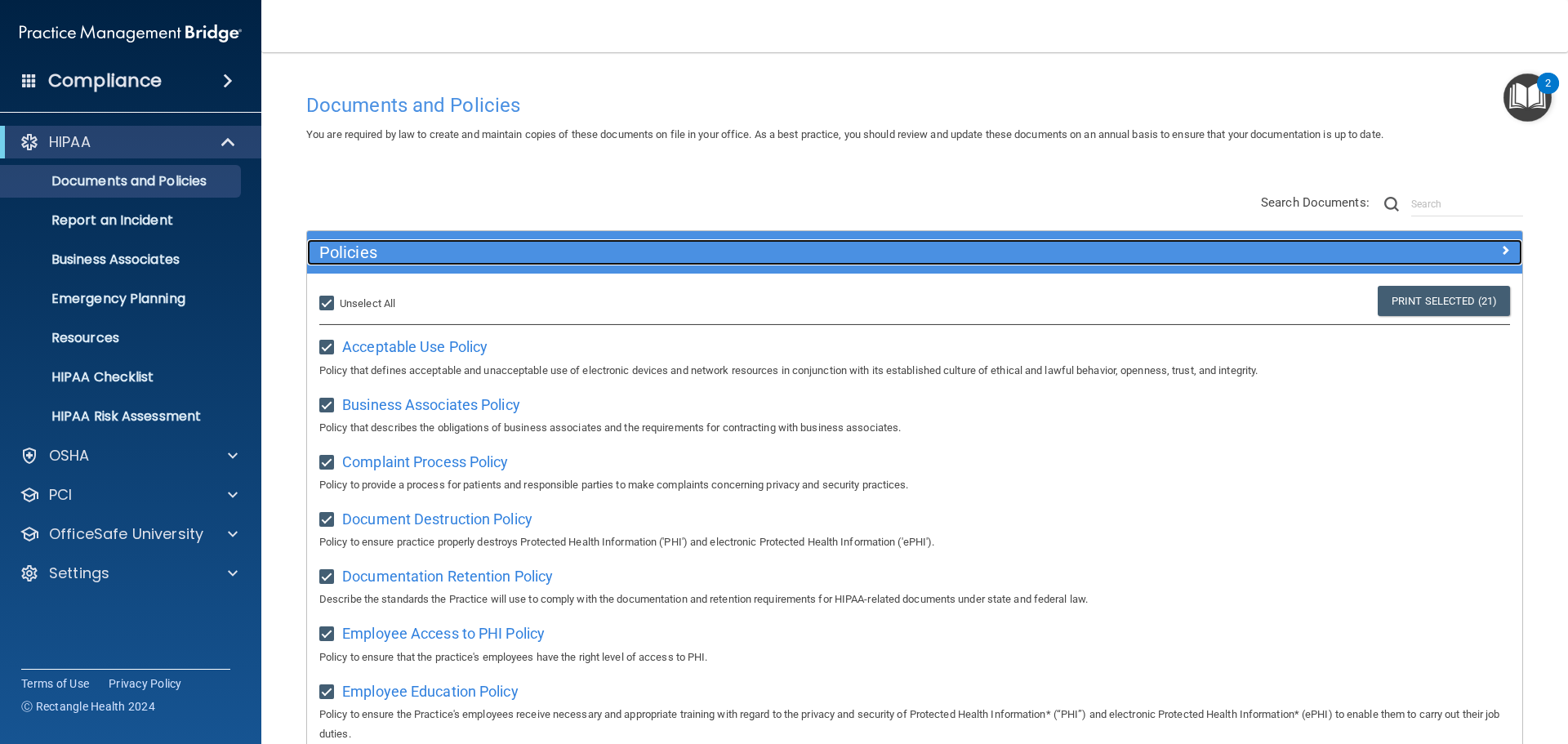
click at [448, 254] on h5 "Policies" at bounding box center [763, 252] width 887 height 18
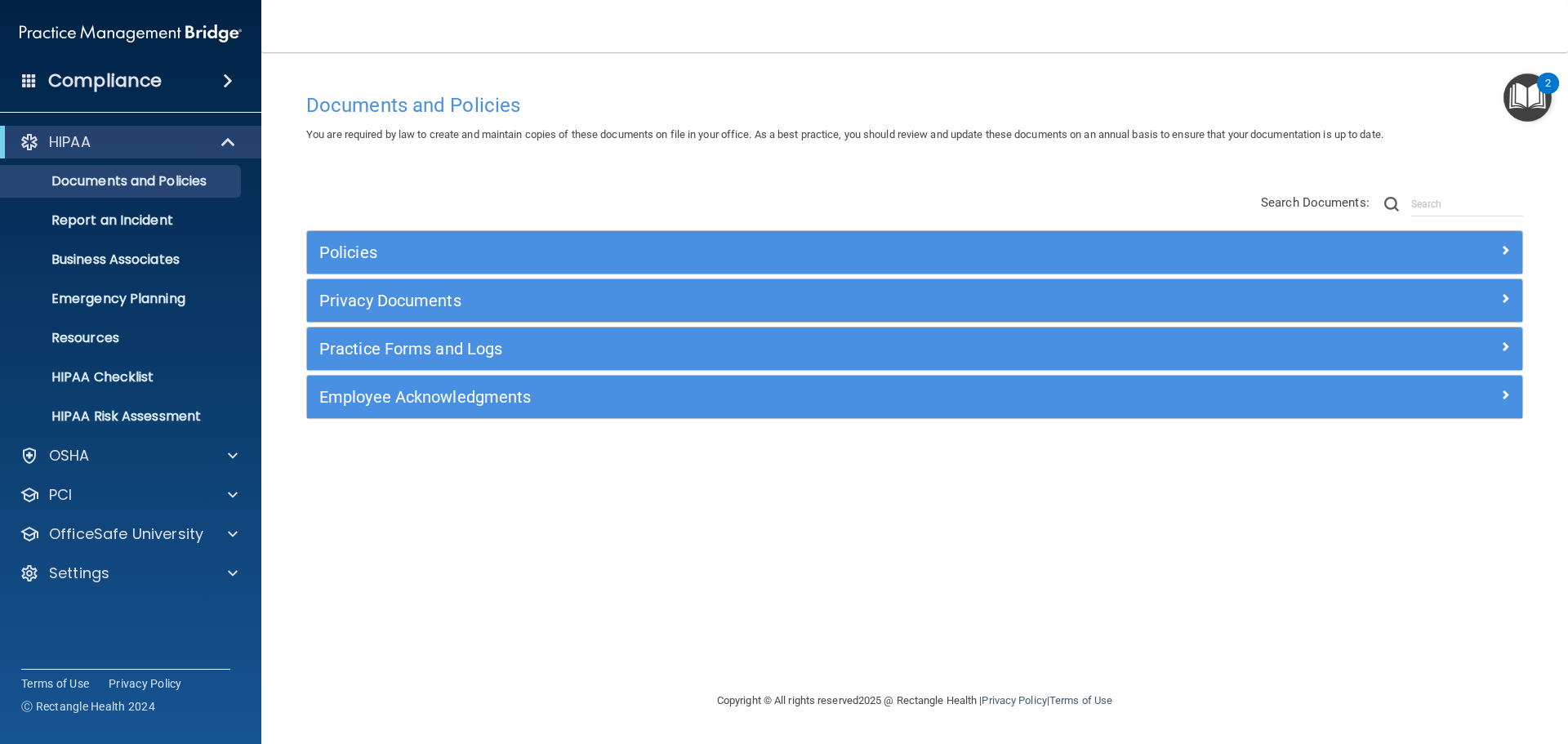
click at [990, 146] on div "Documents and Policies You are required by law to create and maintain copies of…" at bounding box center [914, 387] width 1241 height 605
